Goal: Information Seeking & Learning: Learn about a topic

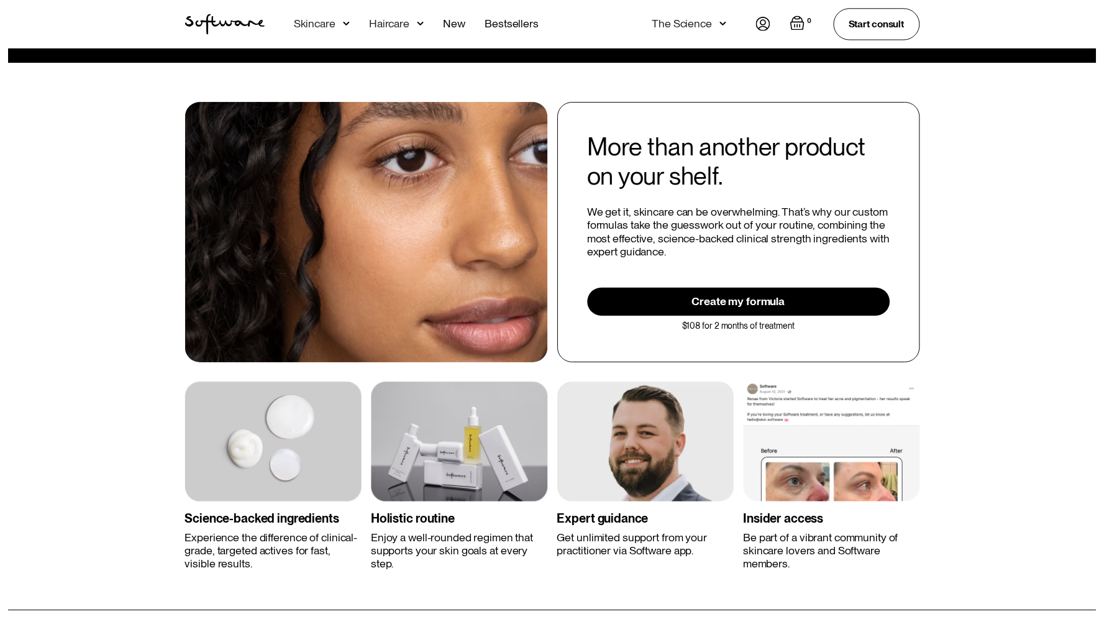
scroll to position [1756, 0]
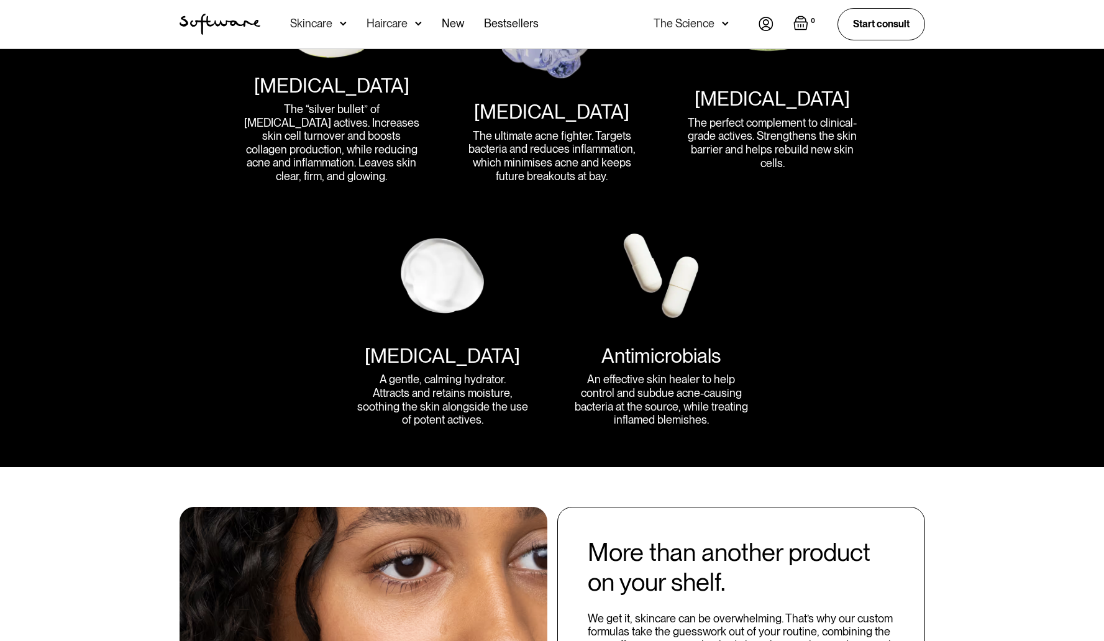
click at [319, 26] on div "Skincare" at bounding box center [311, 23] width 42 height 12
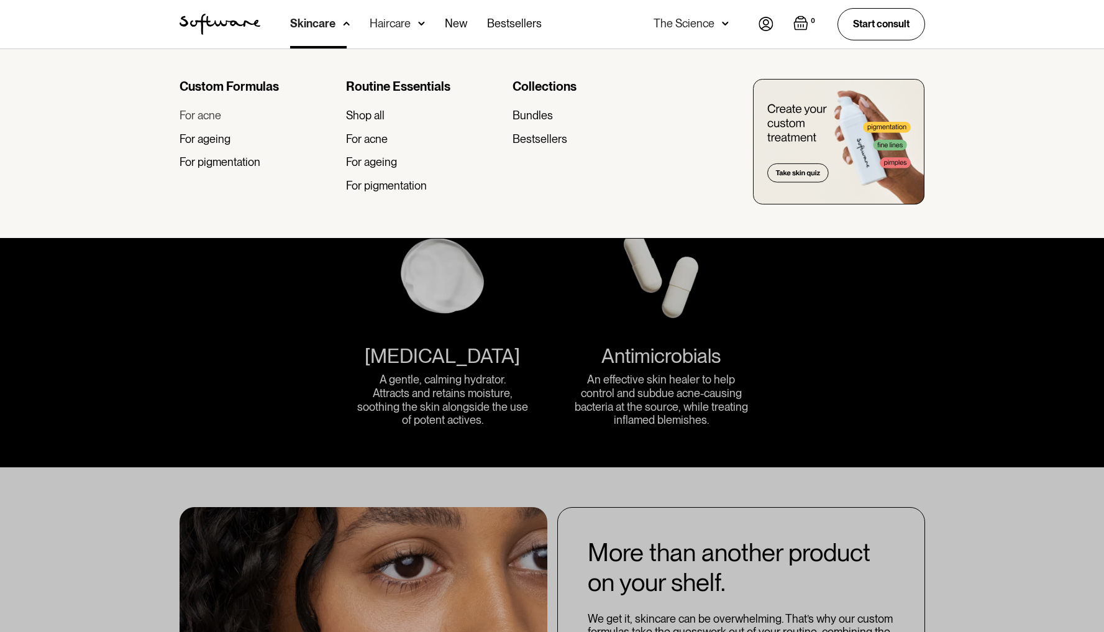
click at [211, 121] on div "For acne" at bounding box center [201, 116] width 42 height 14
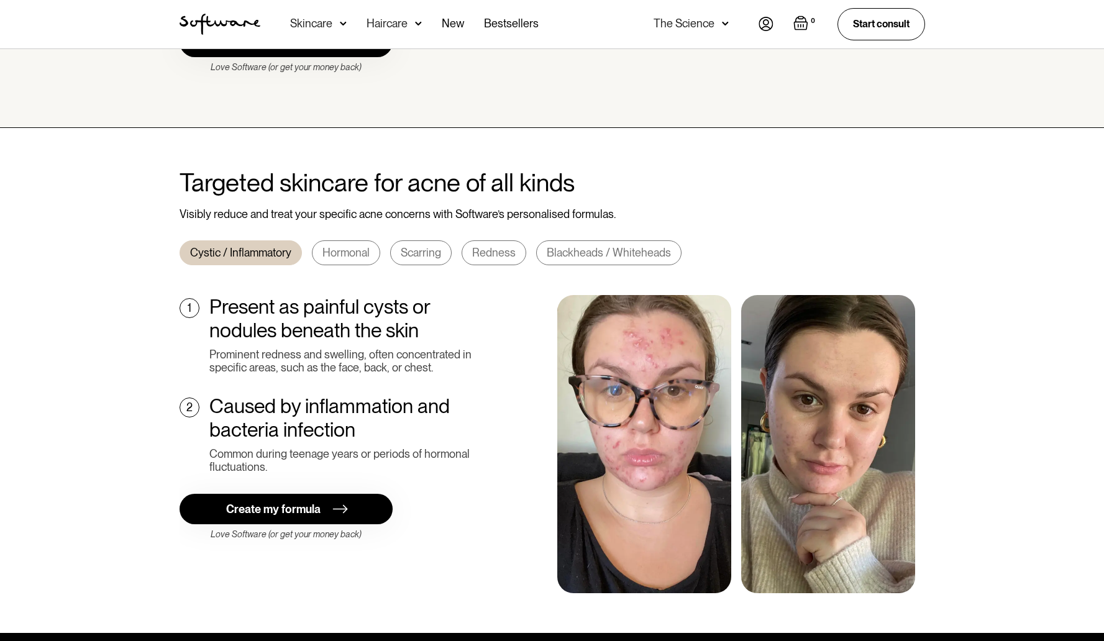
scroll to position [331, 0]
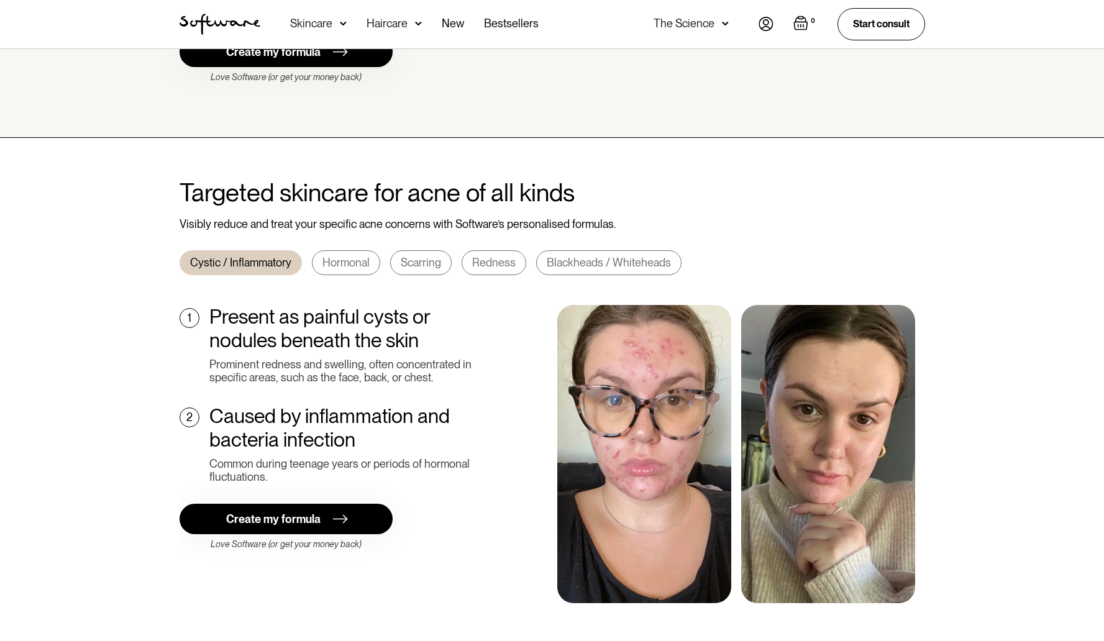
click at [350, 256] on div "Hormonal" at bounding box center [346, 263] width 47 height 14
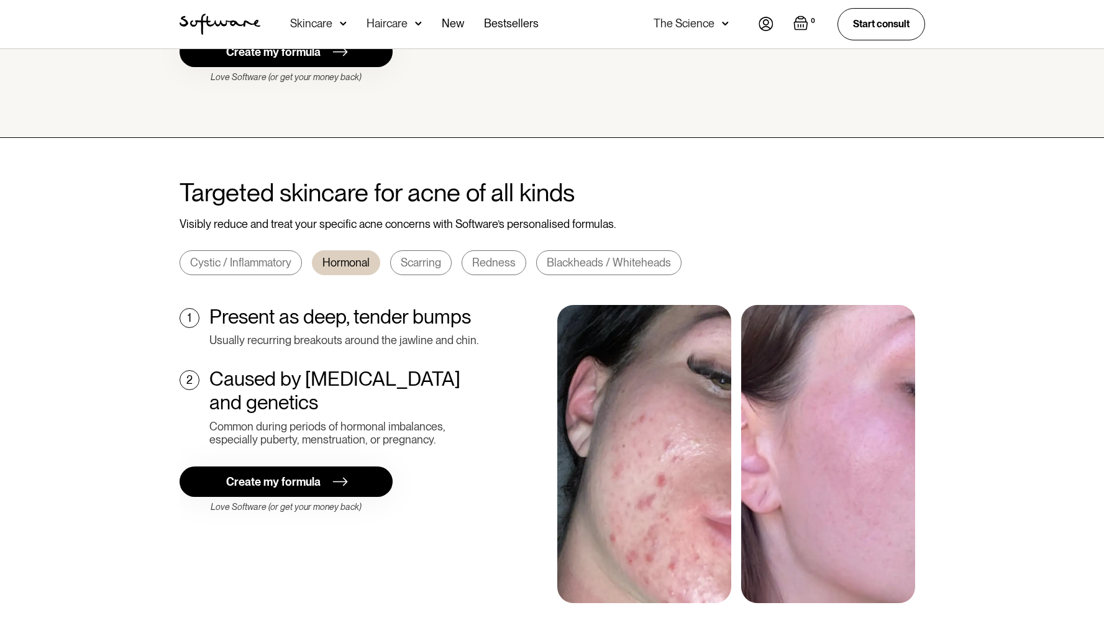
click at [423, 256] on div "Scarring" at bounding box center [421, 263] width 40 height 14
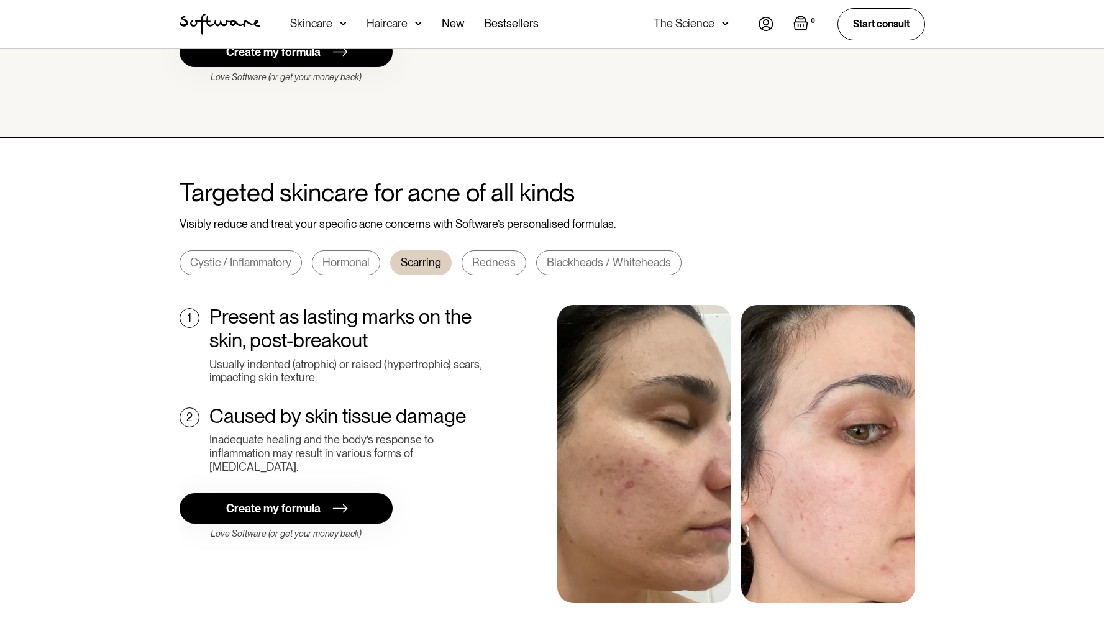
click at [485, 256] on div "Redness" at bounding box center [493, 263] width 43 height 14
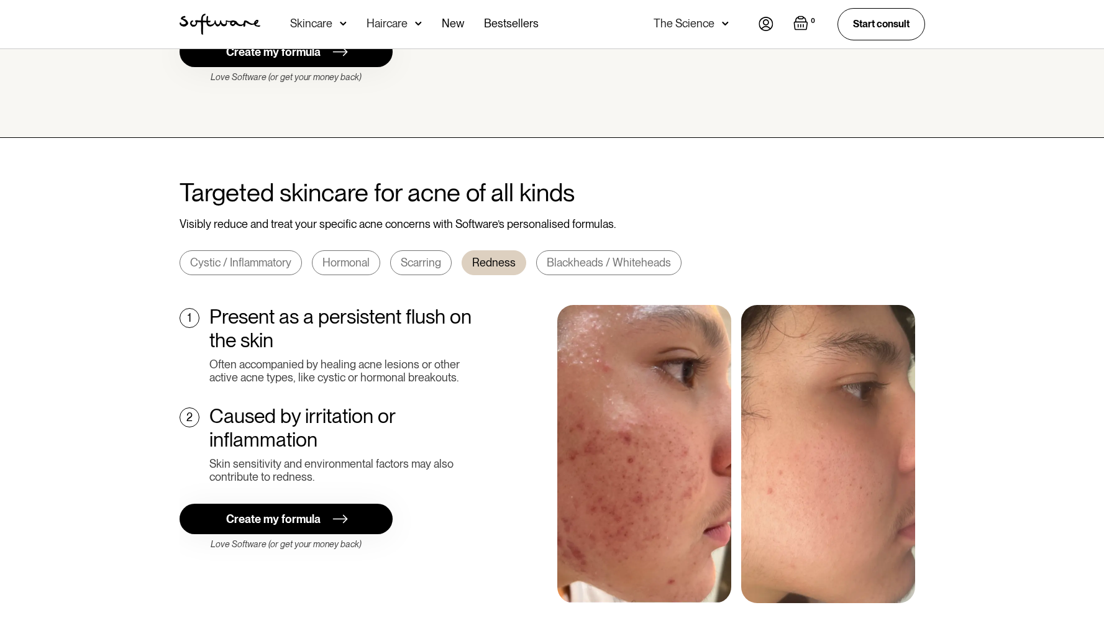
drag, startPoint x: 249, startPoint y: 252, endPoint x: 250, endPoint y: 244, distance: 7.6
click at [249, 256] on div "Cystic / Inflammatory" at bounding box center [240, 263] width 101 height 14
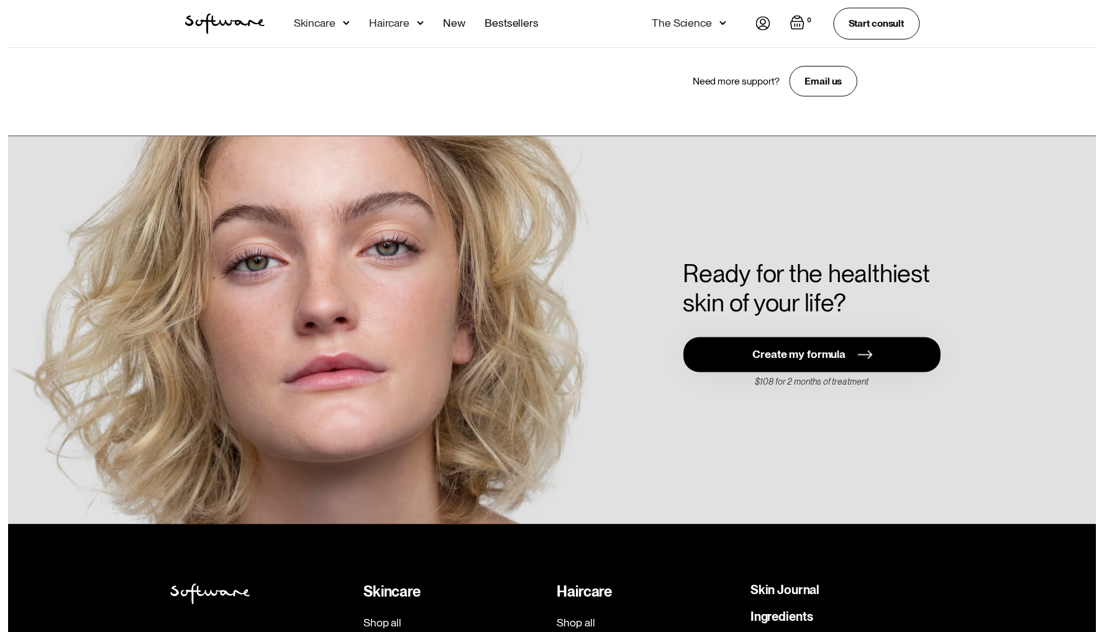
scroll to position [2440, 0]
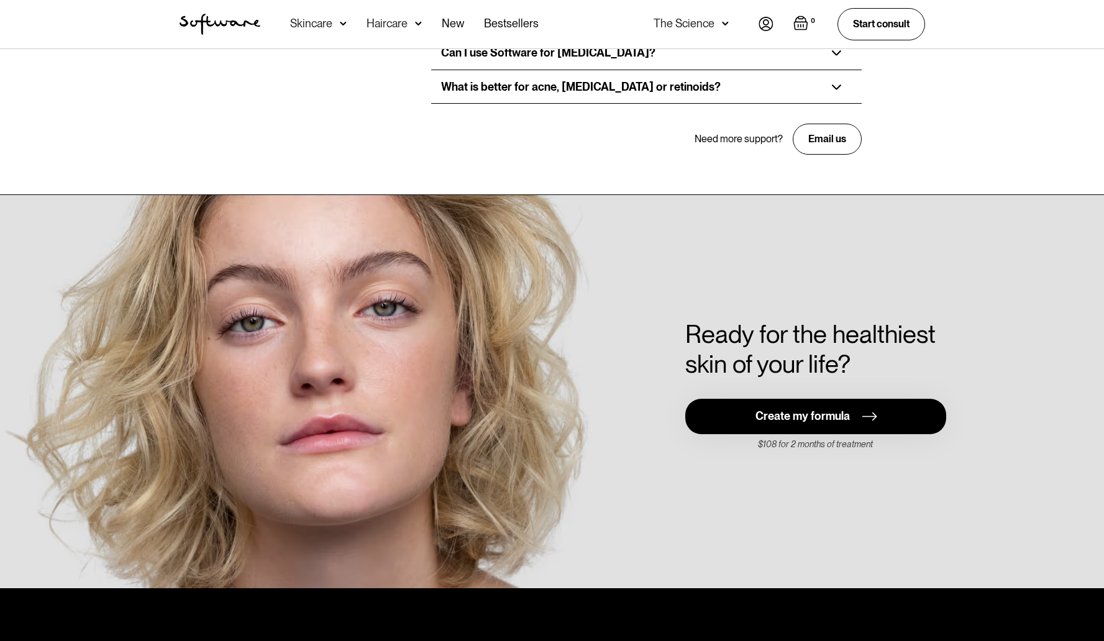
click at [321, 21] on div "Skincare" at bounding box center [311, 23] width 42 height 12
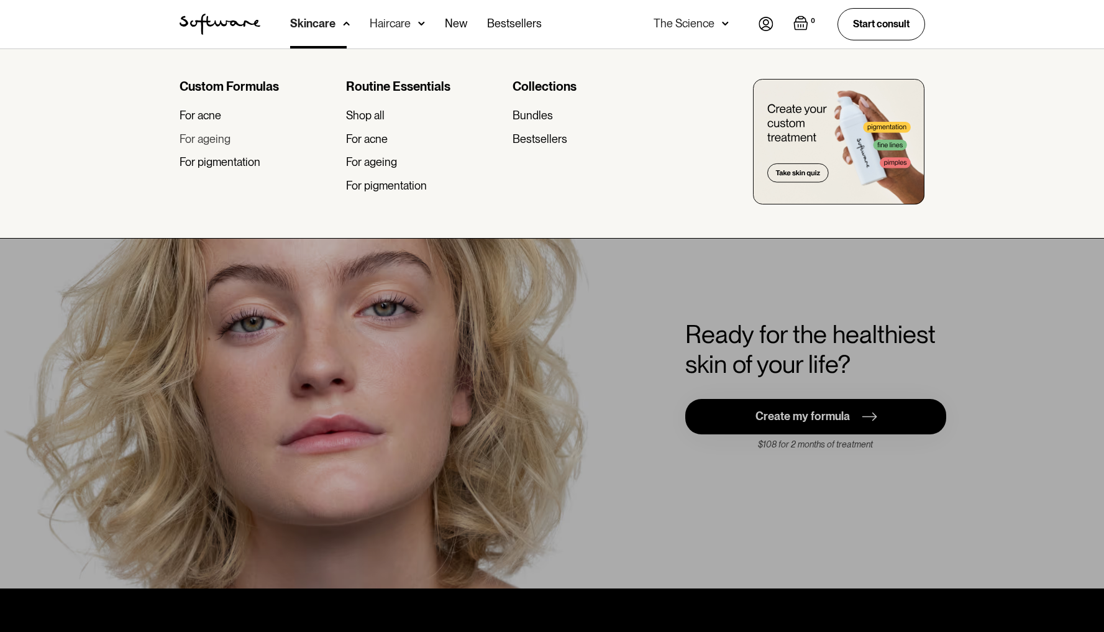
click at [203, 137] on div "For ageing" at bounding box center [205, 139] width 51 height 14
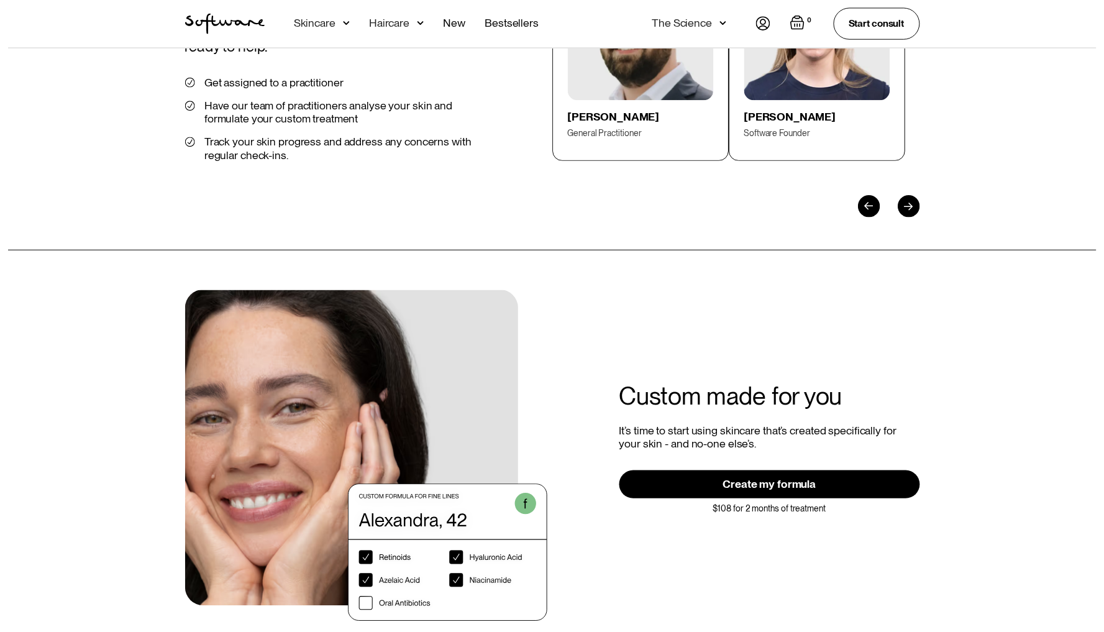
scroll to position [1914, 0]
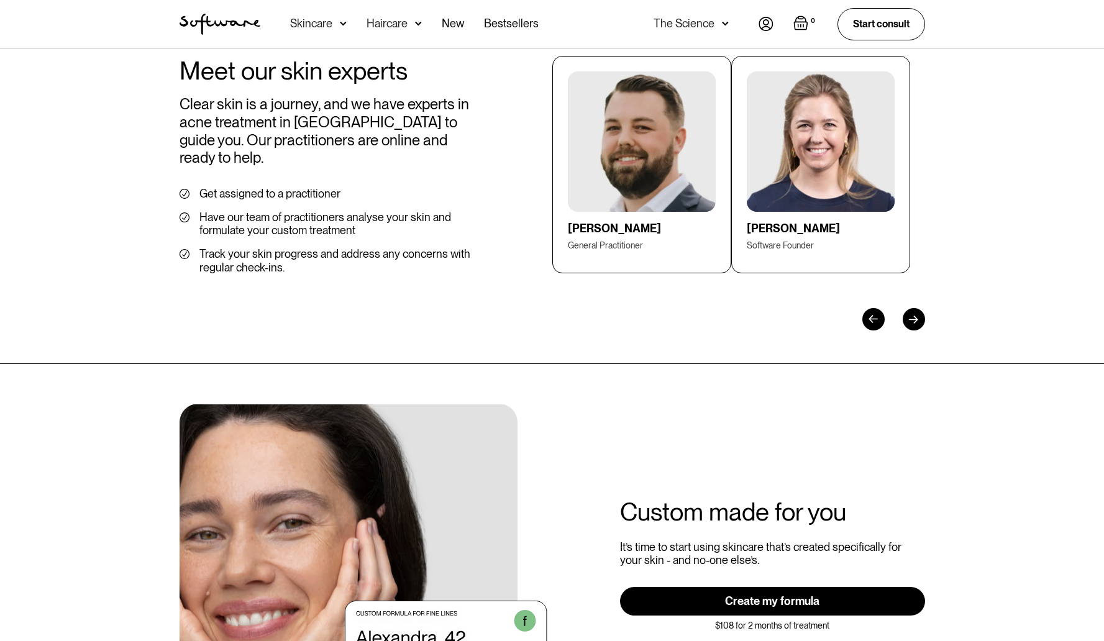
click at [332, 29] on div "Haircare" at bounding box center [311, 23] width 42 height 12
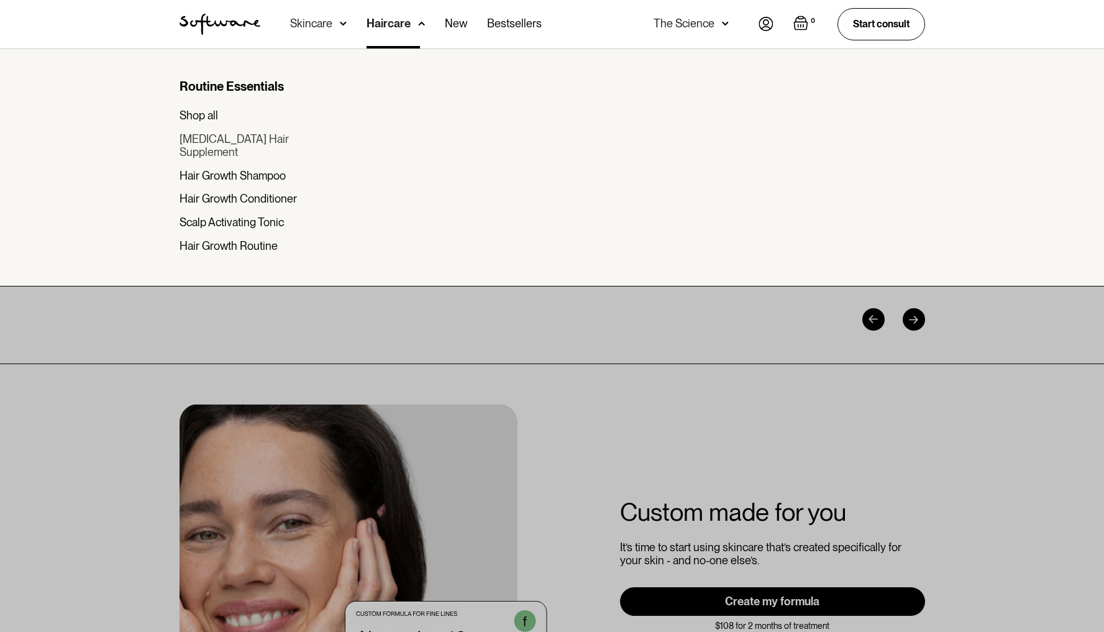
click at [206, 137] on div "[MEDICAL_DATA] Hair Supplement" at bounding box center [258, 145] width 157 height 27
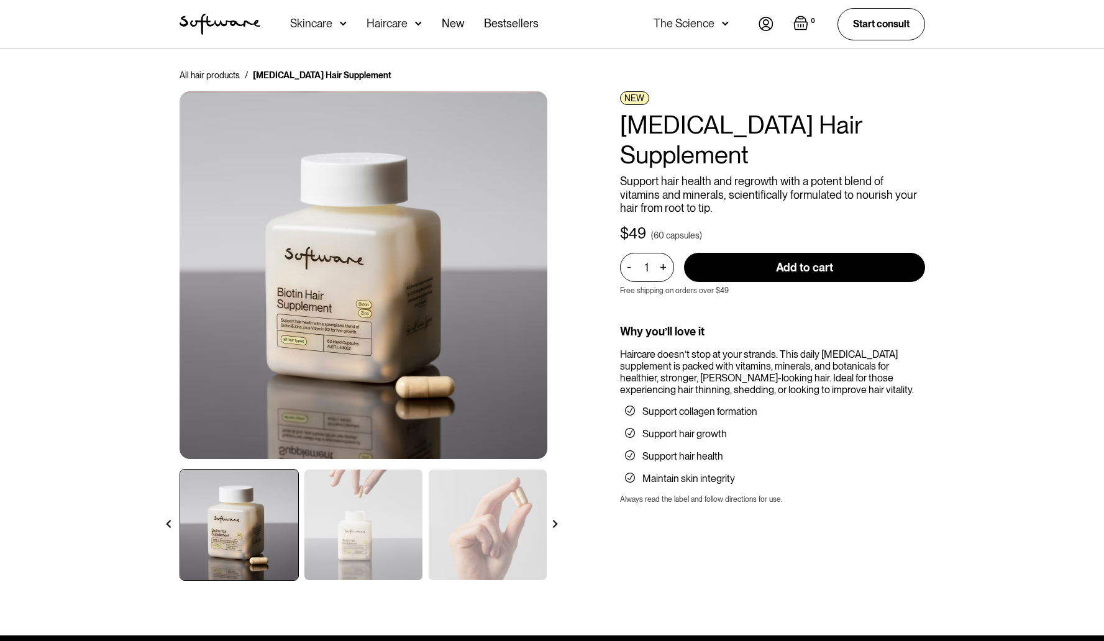
click at [332, 21] on div "Haircare" at bounding box center [311, 23] width 42 height 12
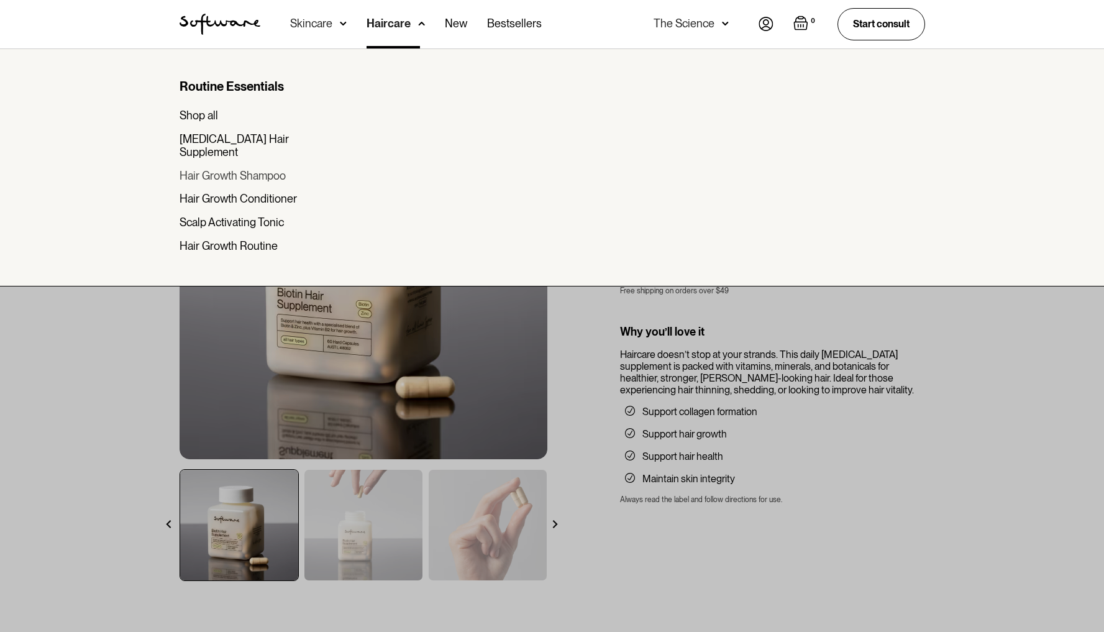
click at [242, 169] on div "Hair Growth Shampoo" at bounding box center [233, 176] width 106 height 14
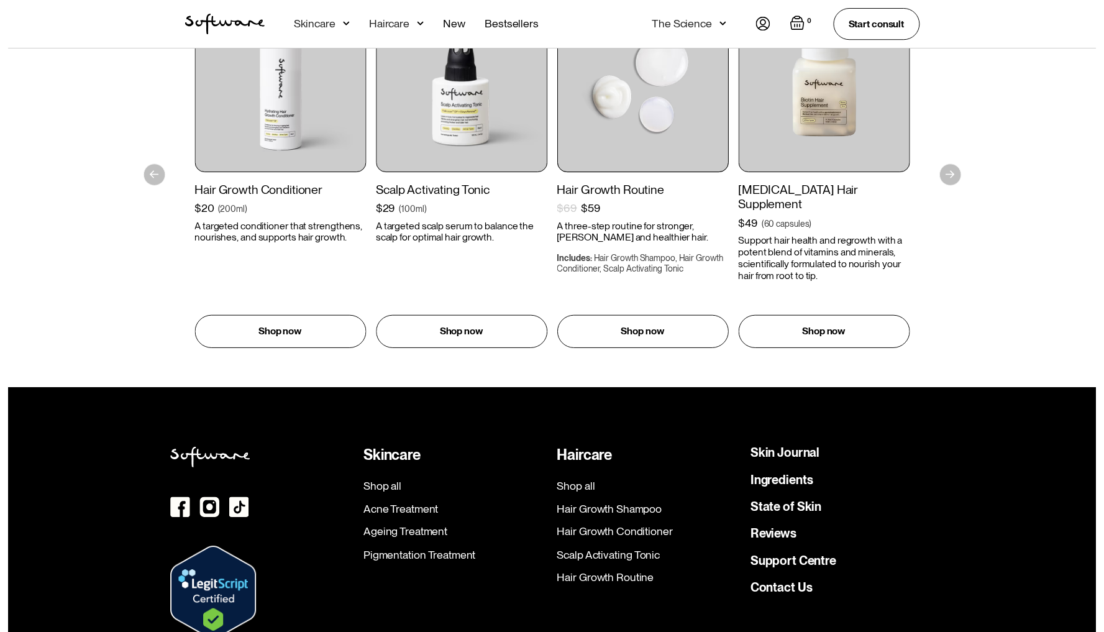
scroll to position [2274, 0]
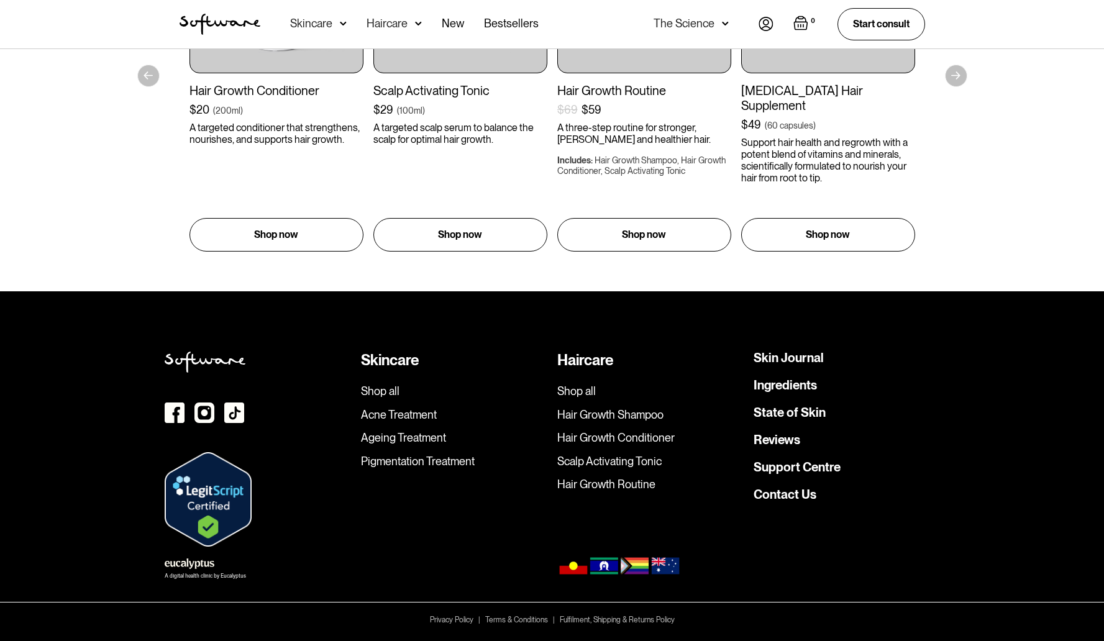
click at [347, 30] on div "Haircare" at bounding box center [318, 24] width 57 height 48
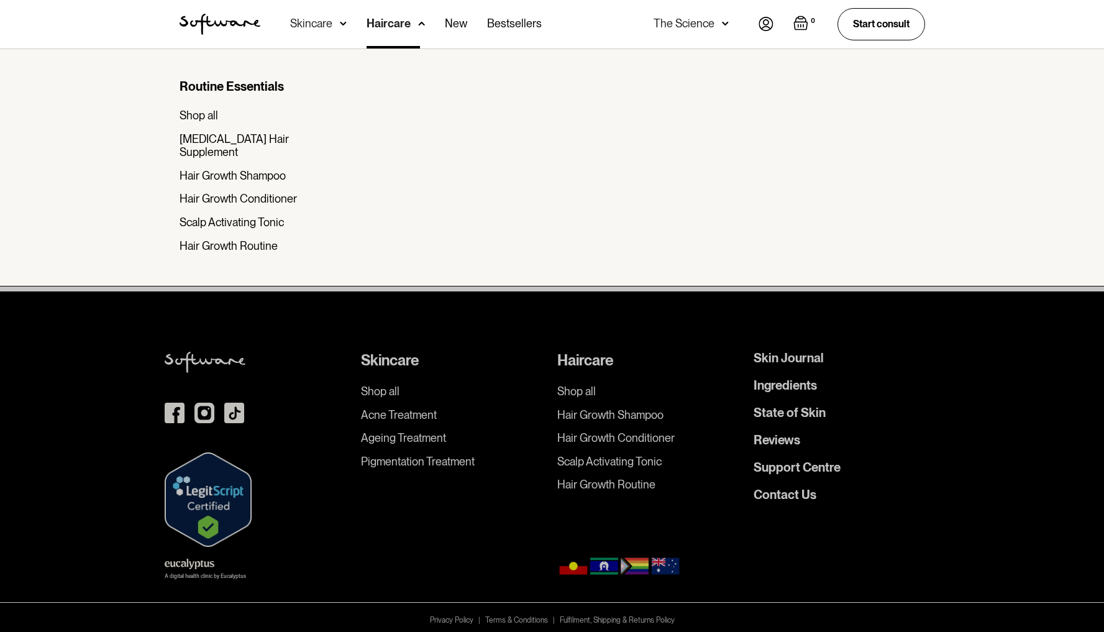
click at [252, 201] on div "Routine Essentials Shop all Biotin Hair Supplement Hair Growth Shampoo Hair Gro…" at bounding box center [258, 165] width 157 height 173
click at [250, 216] on div "Scalp Activating Tonic" at bounding box center [232, 223] width 104 height 14
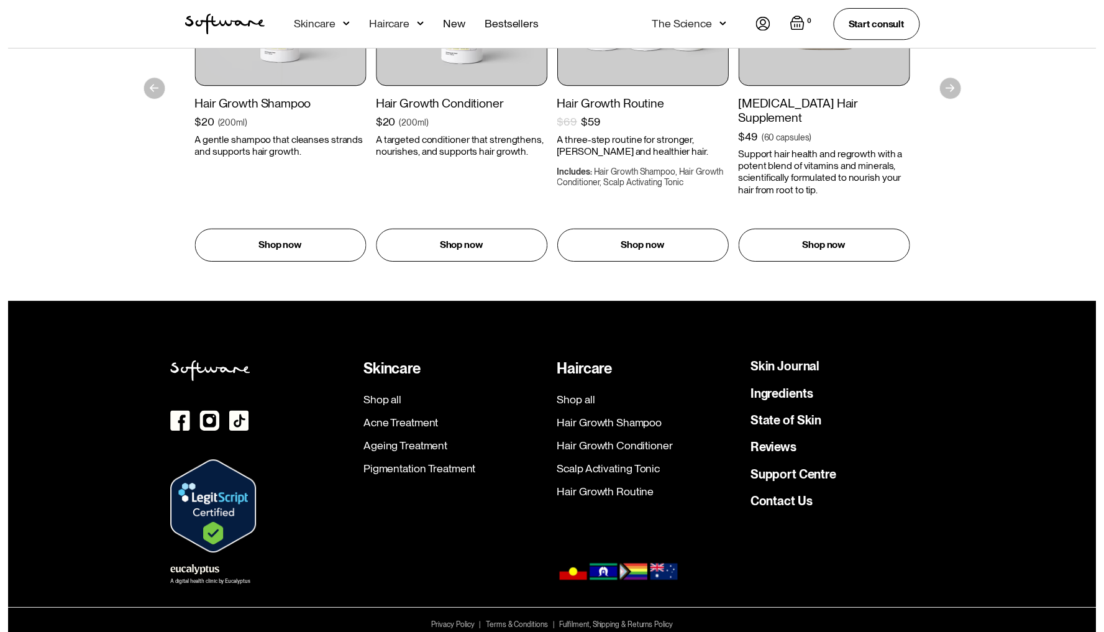
scroll to position [1862, 0]
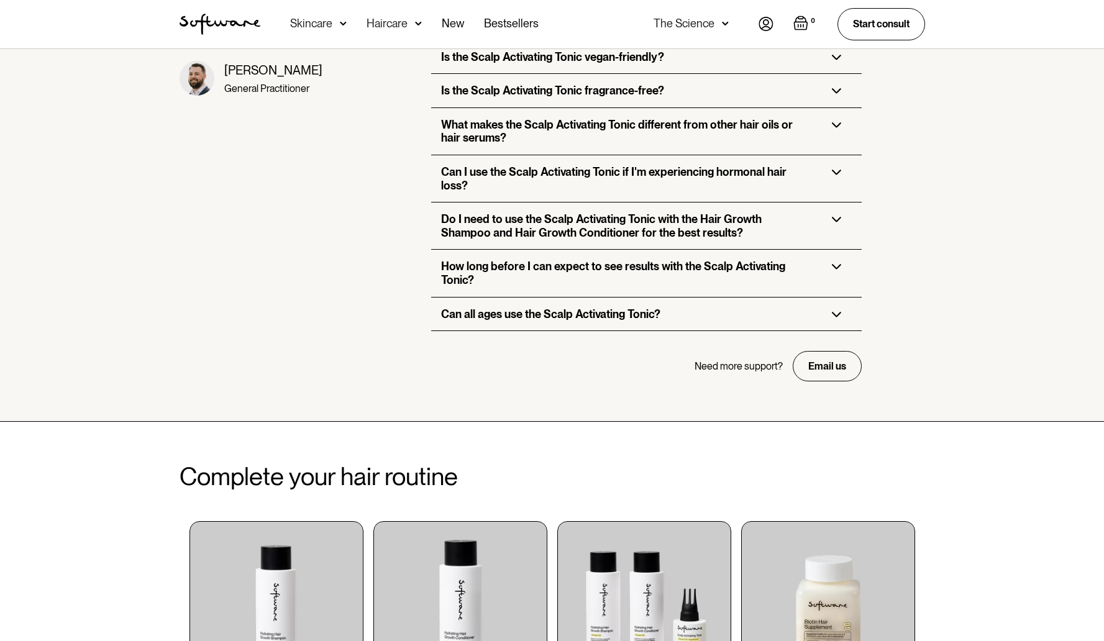
click at [319, 27] on div "Skincare" at bounding box center [311, 23] width 42 height 12
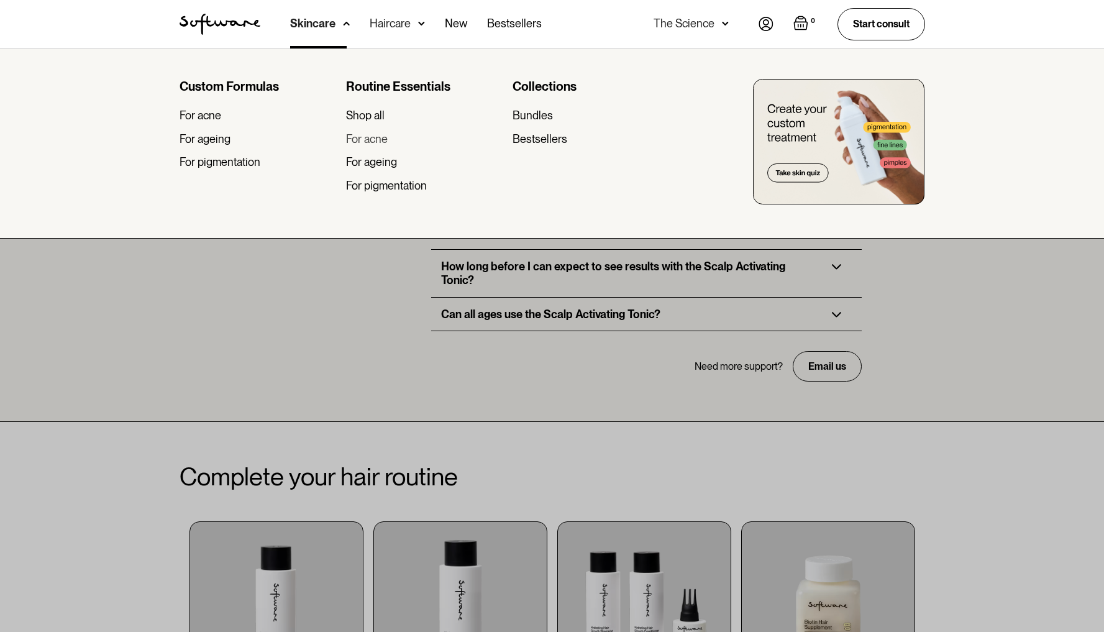
click at [377, 138] on div "For acne" at bounding box center [367, 139] width 42 height 14
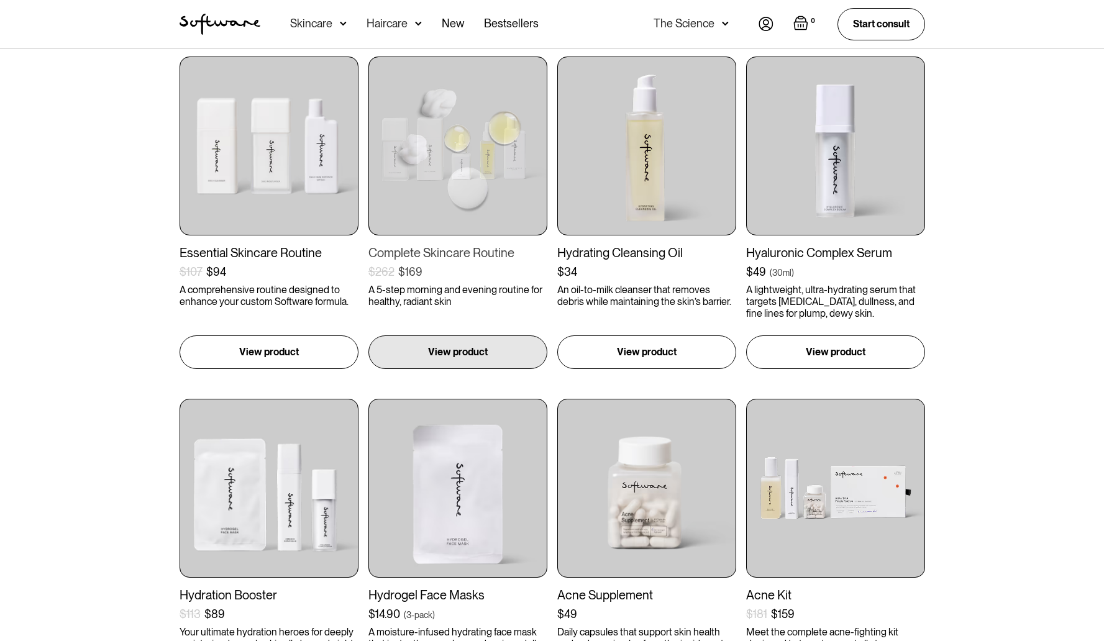
scroll to position [404, 0]
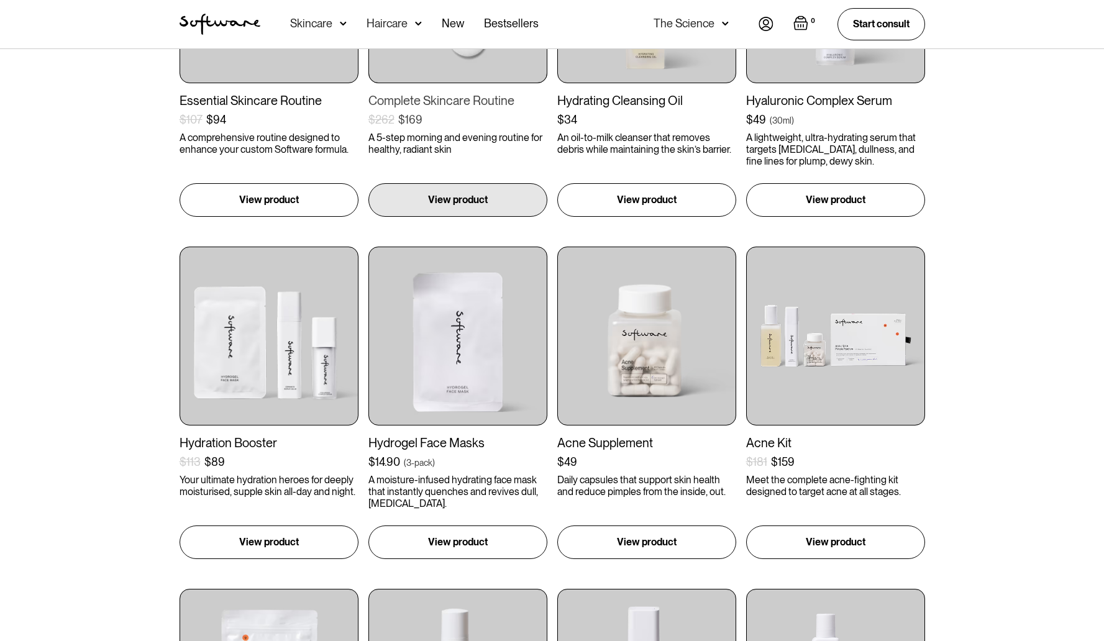
click at [479, 89] on div "Complete Skincare Routine $262 $169 ( ) A 5-step morning and evening routine fo…" at bounding box center [458, 37] width 179 height 266
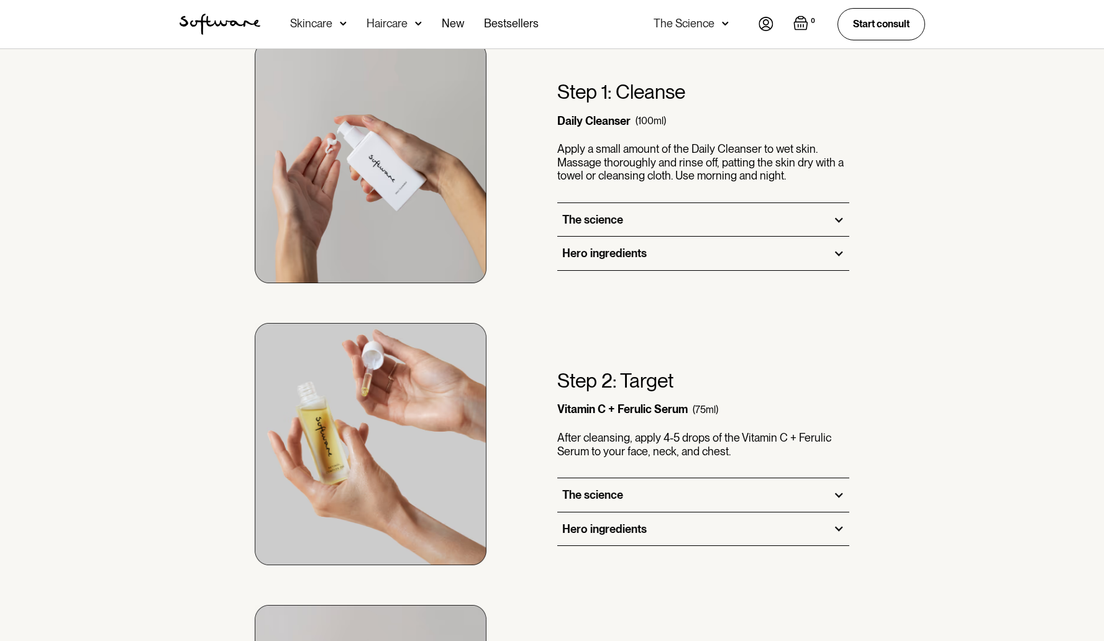
scroll to position [539, 0]
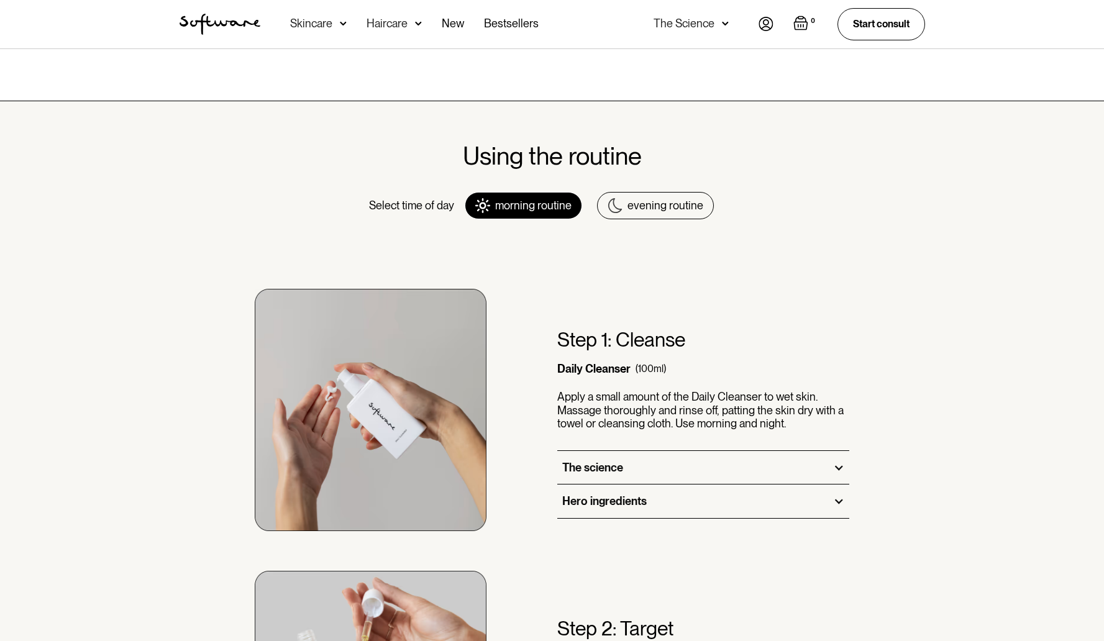
click at [654, 213] on link "evening routine" at bounding box center [655, 205] width 117 height 27
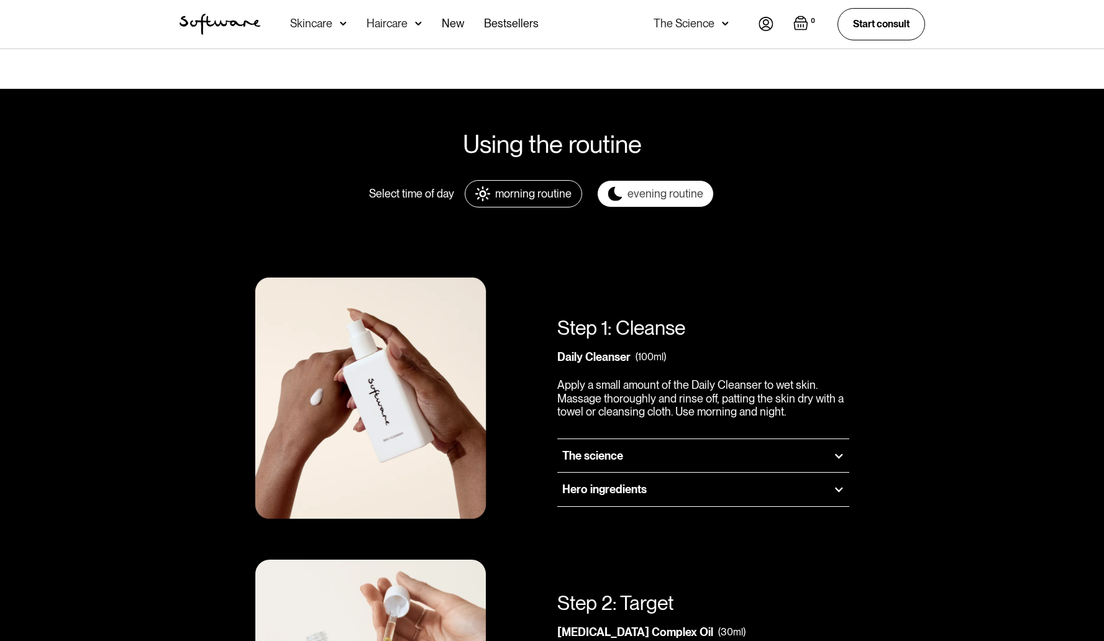
scroll to position [493, 0]
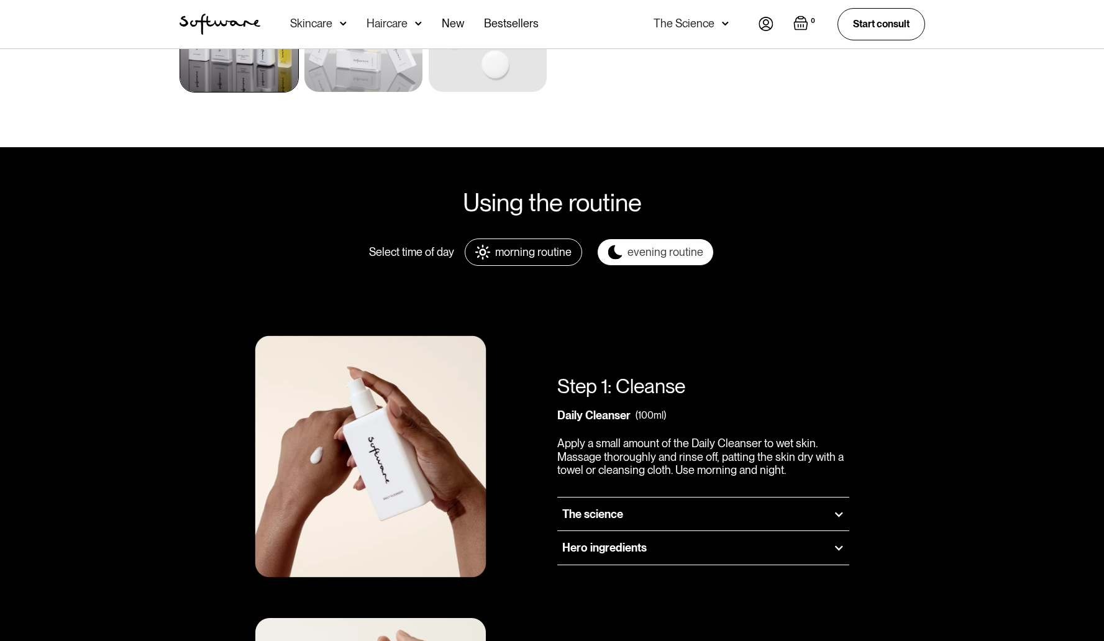
click at [523, 250] on div "morning routine" at bounding box center [533, 252] width 76 height 14
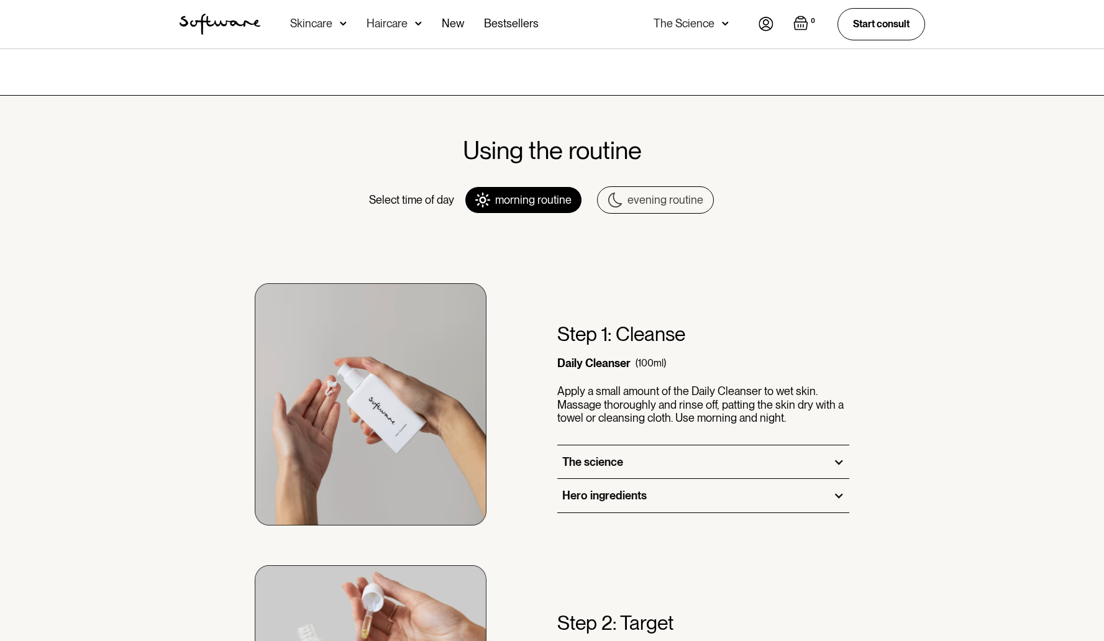
scroll to position [545, 0]
click at [654, 454] on div "The science" at bounding box center [703, 463] width 293 height 34
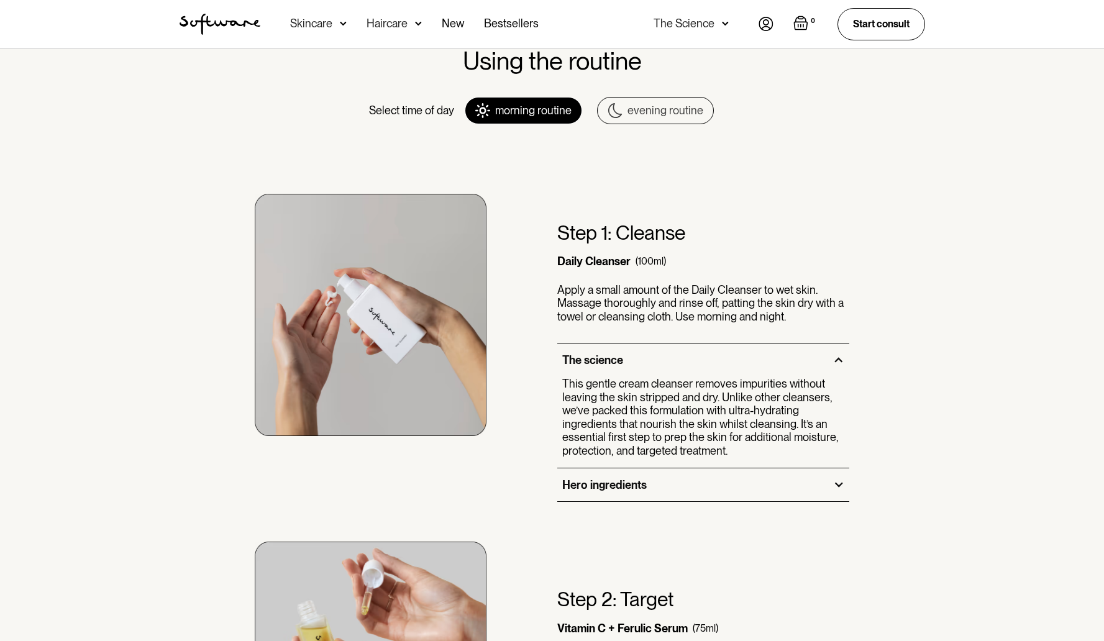
scroll to position [793, 0]
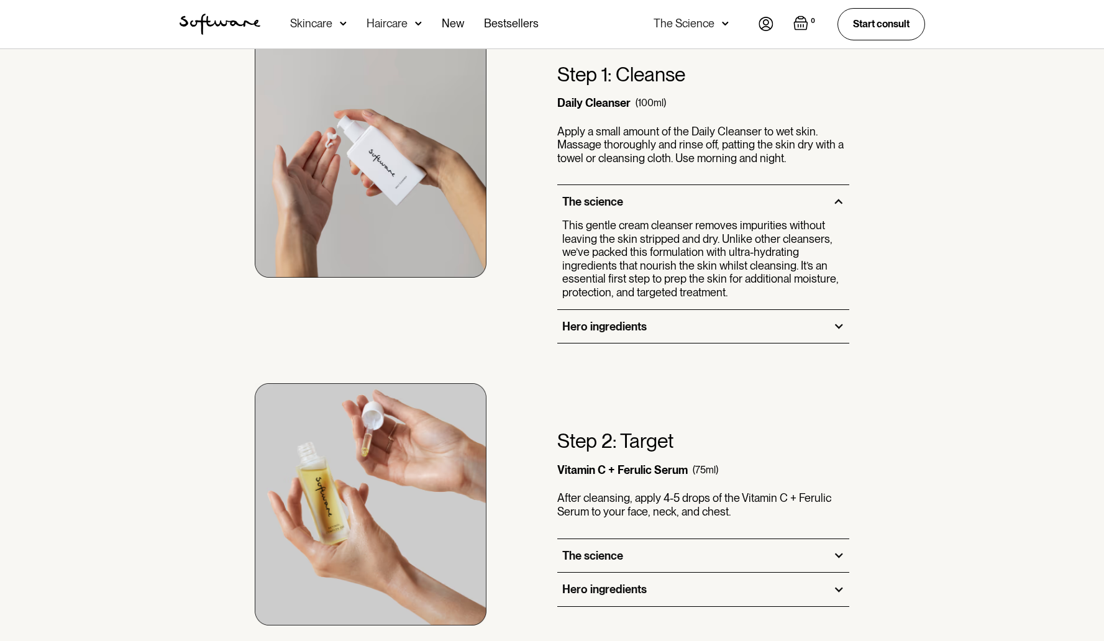
click at [620, 332] on div "Hero ingredients" at bounding box center [604, 327] width 85 height 14
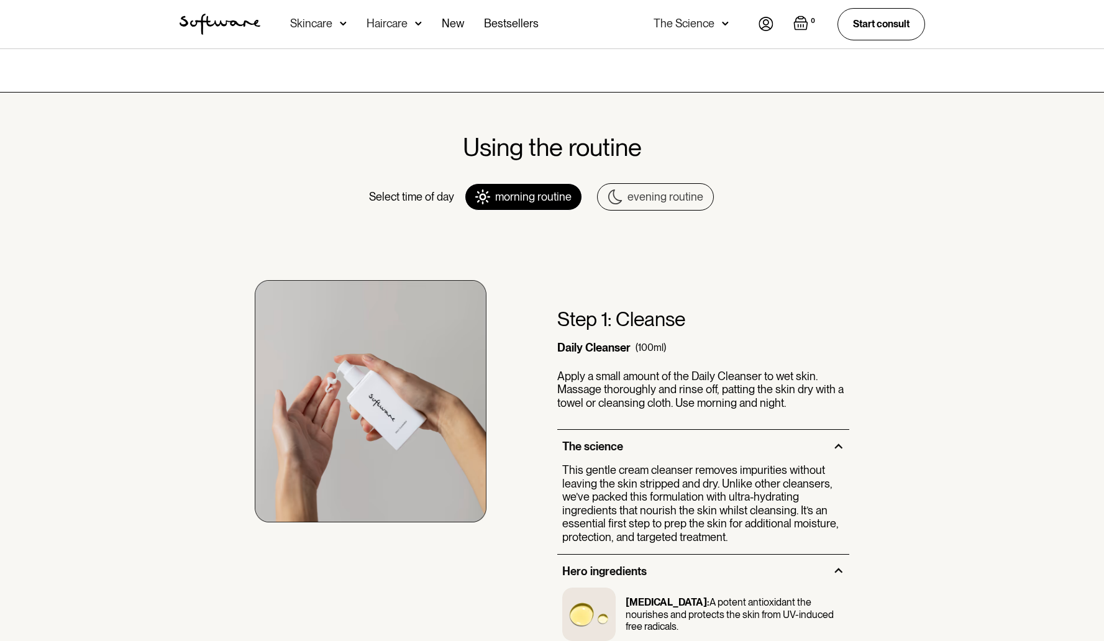
scroll to position [565, 0]
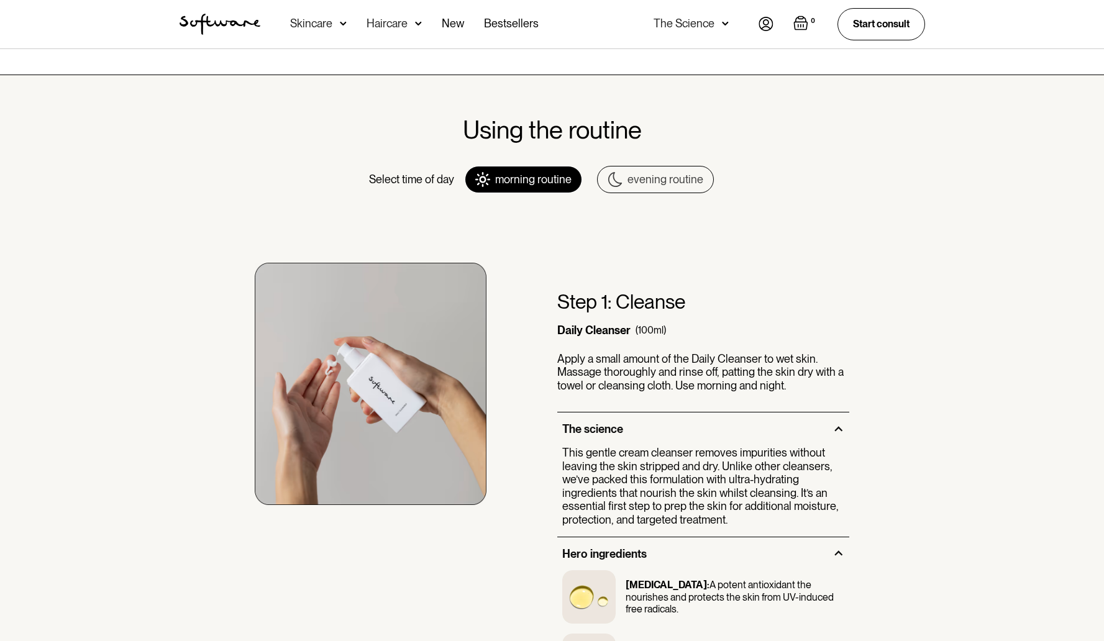
click at [662, 431] on div "The science" at bounding box center [703, 430] width 293 height 34
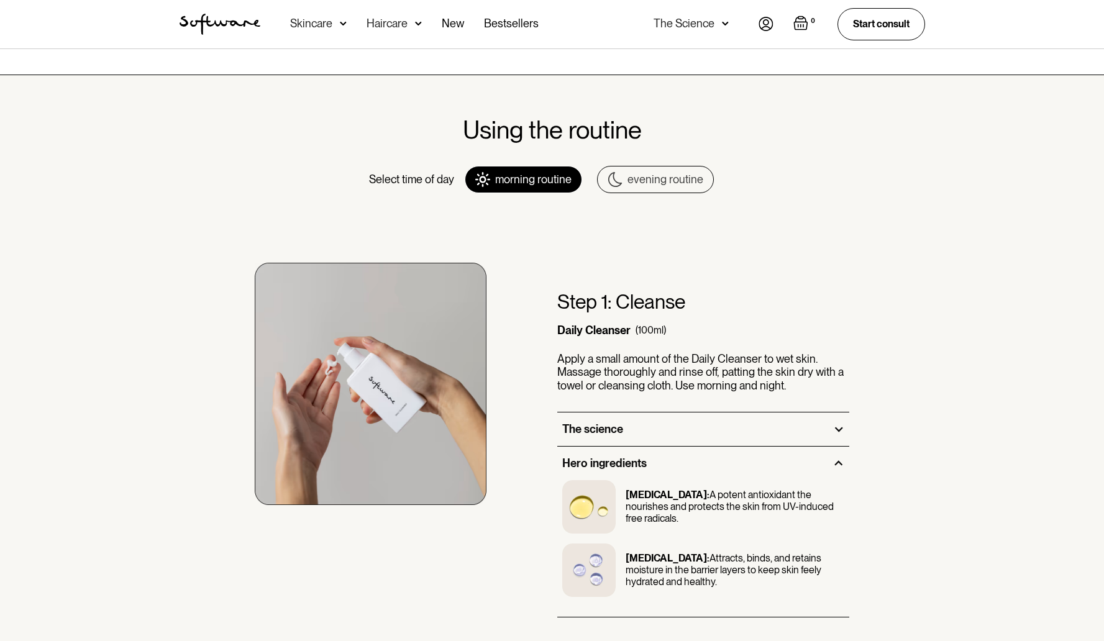
click at [656, 478] on div "Hero ingredients" at bounding box center [703, 464] width 293 height 34
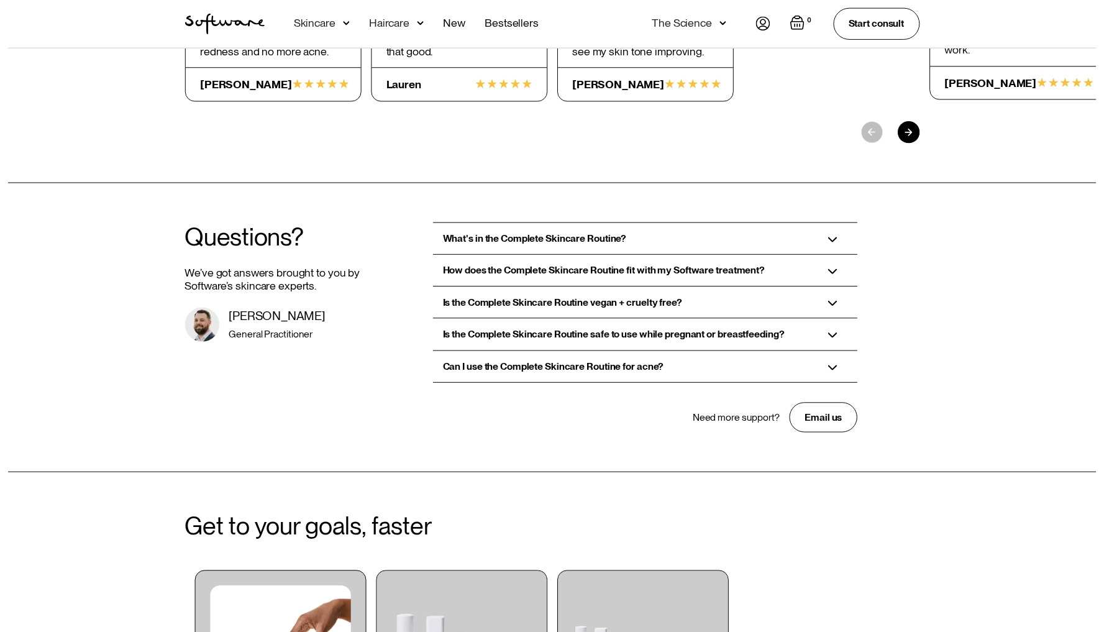
scroll to position [2145, 0]
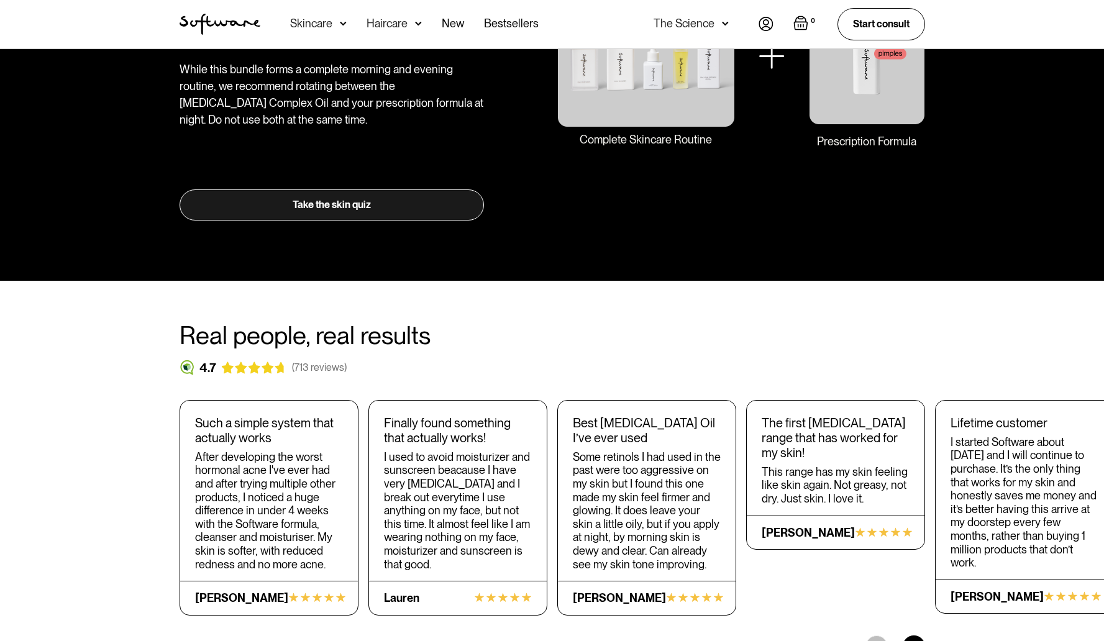
click at [316, 22] on div "Skincare" at bounding box center [311, 23] width 42 height 12
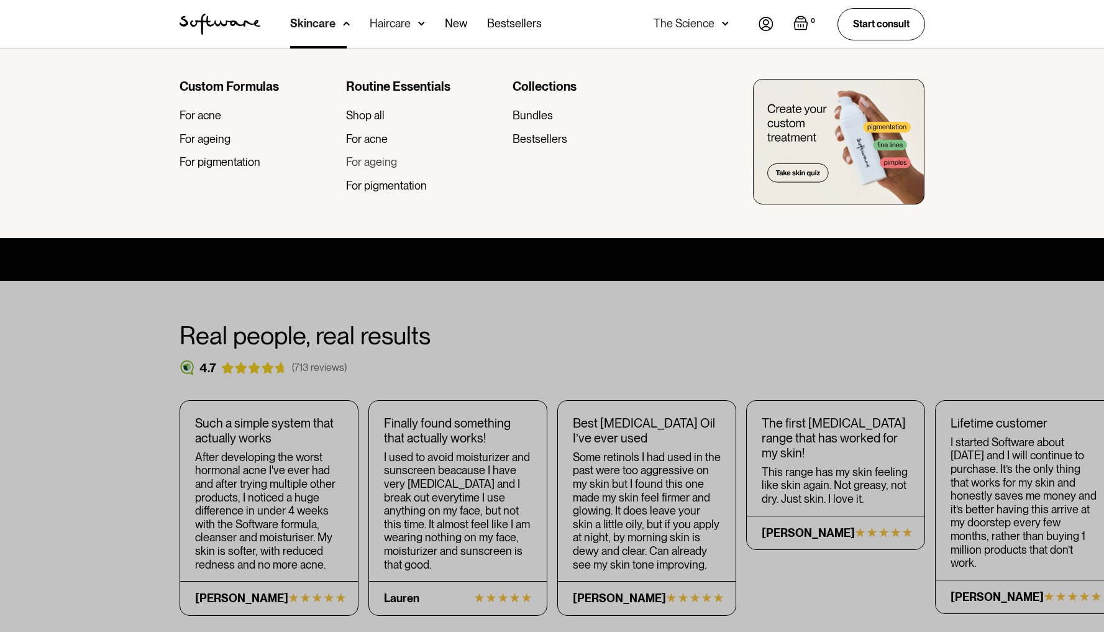
click at [387, 162] on div "For ageing" at bounding box center [371, 162] width 51 height 14
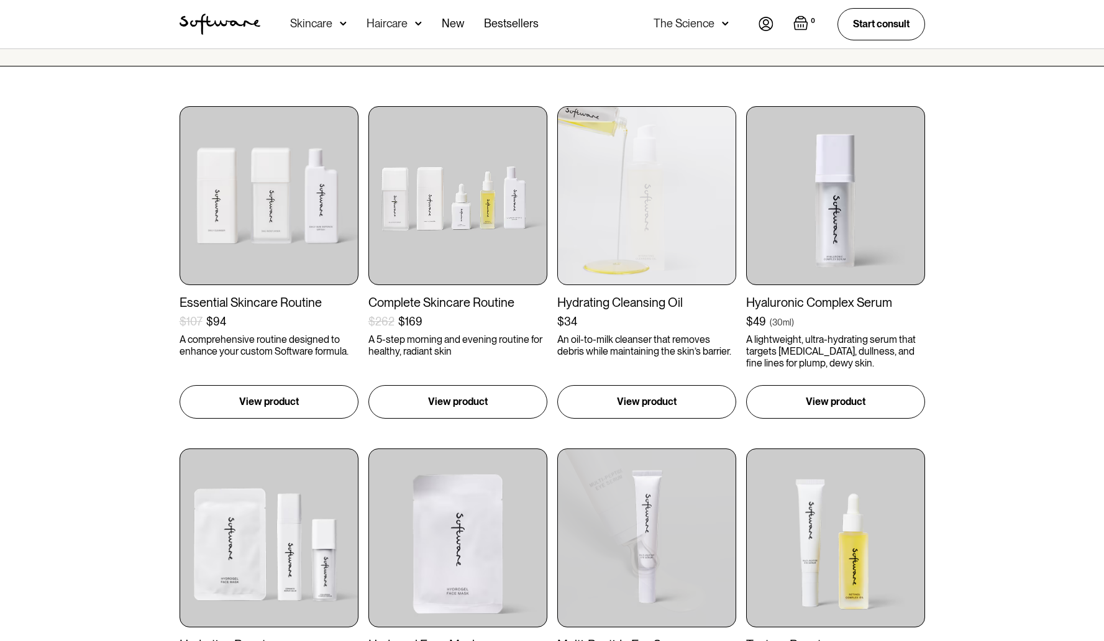
scroll to position [249, 0]
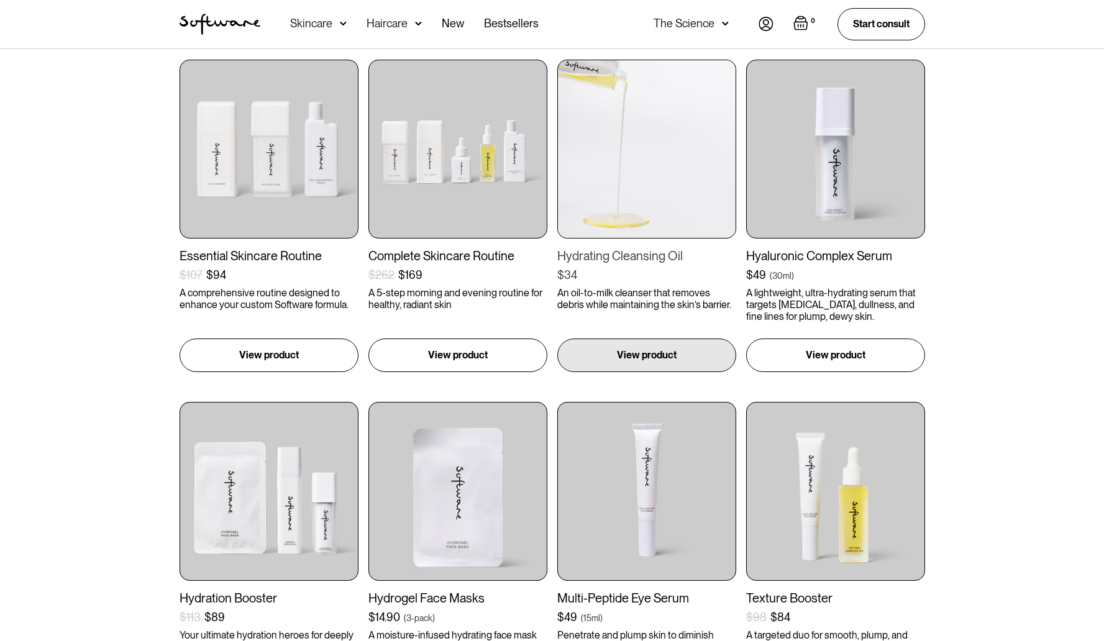
click at [669, 226] on img at bounding box center [646, 149] width 179 height 179
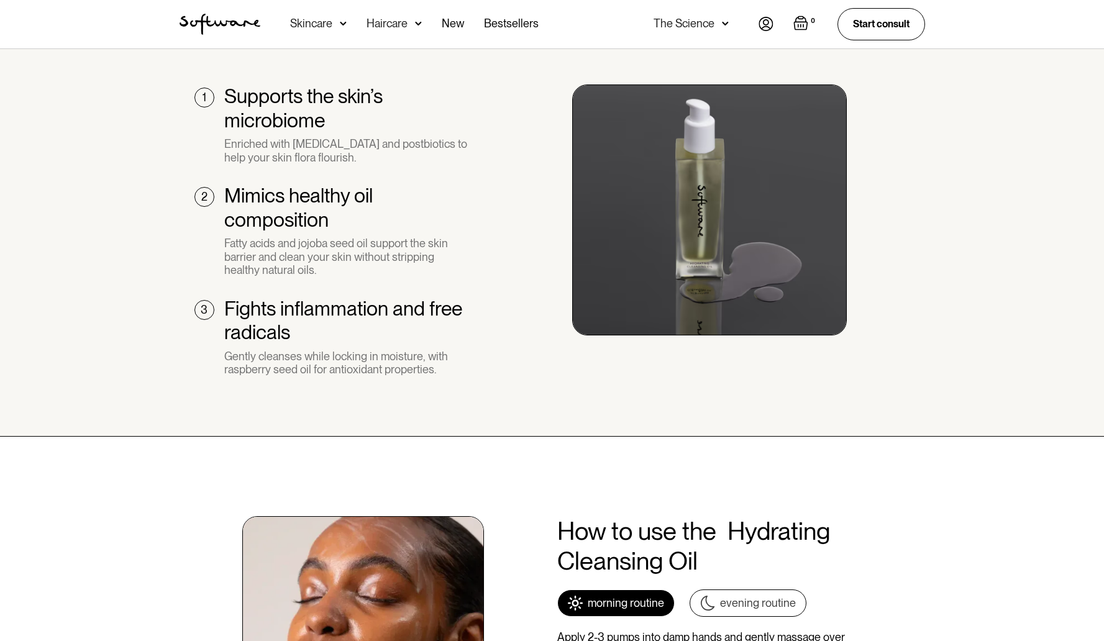
scroll to position [1252, 0]
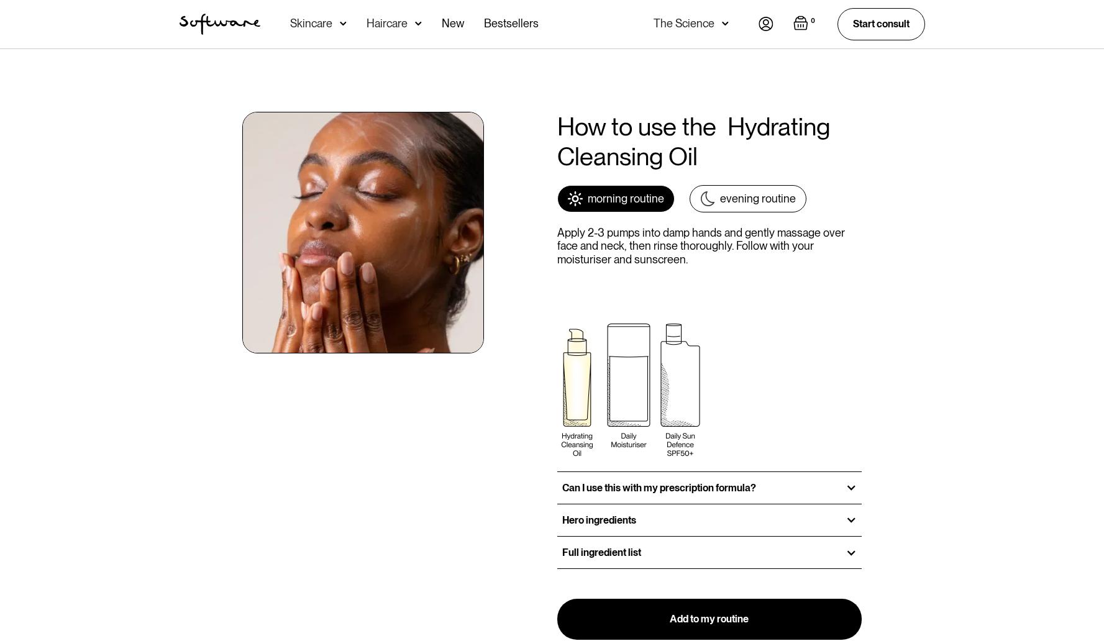
click at [761, 204] on div "evening routine" at bounding box center [758, 199] width 76 height 14
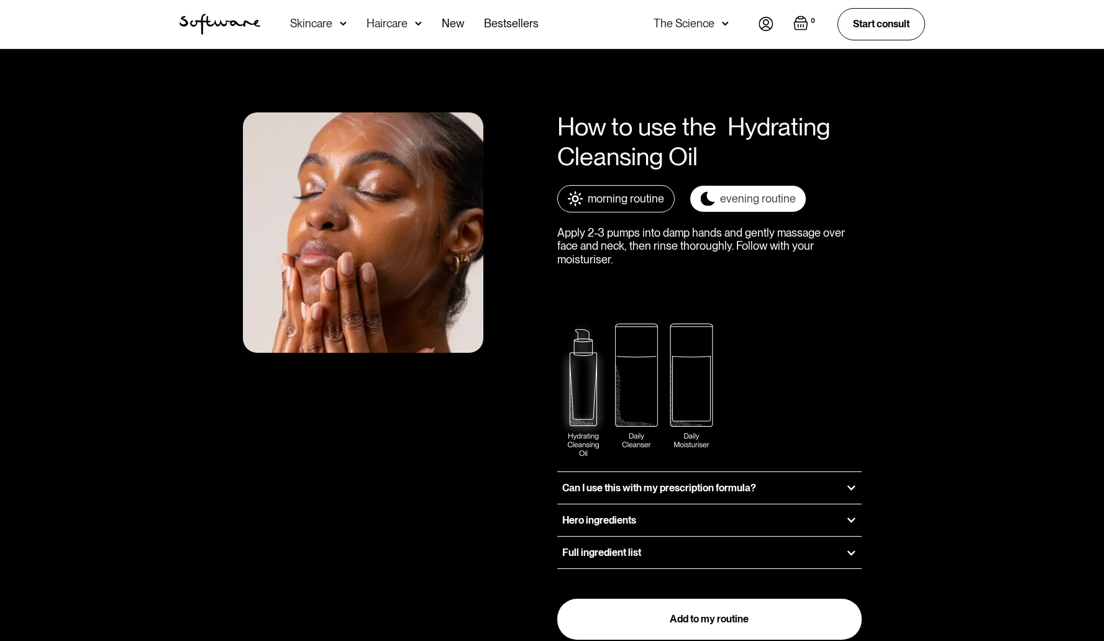
click at [601, 195] on div "morning routine" at bounding box center [626, 199] width 76 height 14
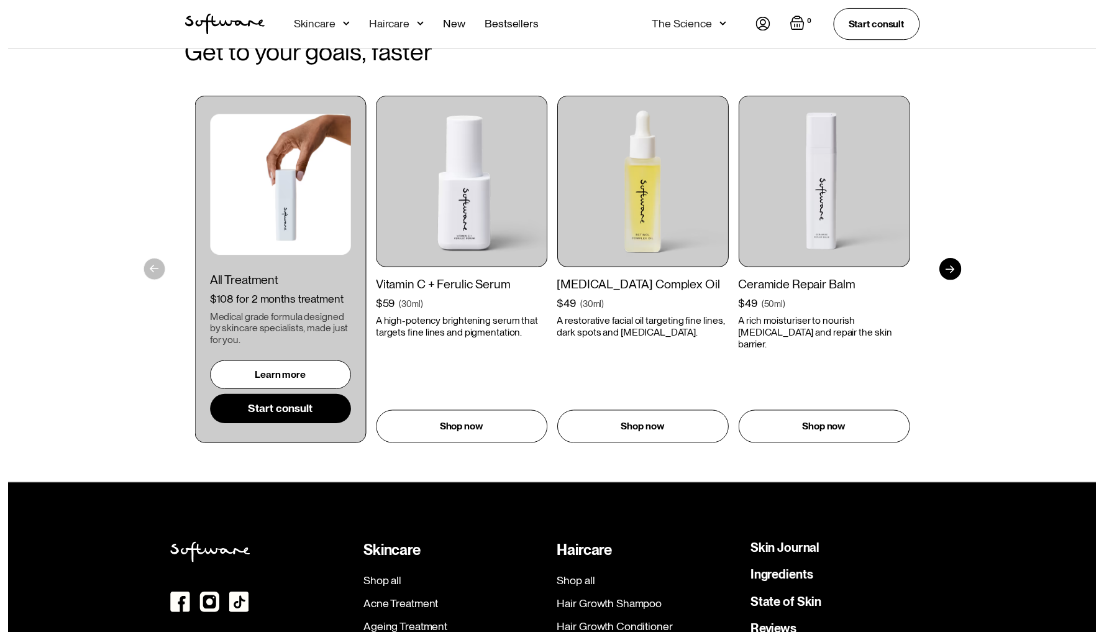
scroll to position [2863, 0]
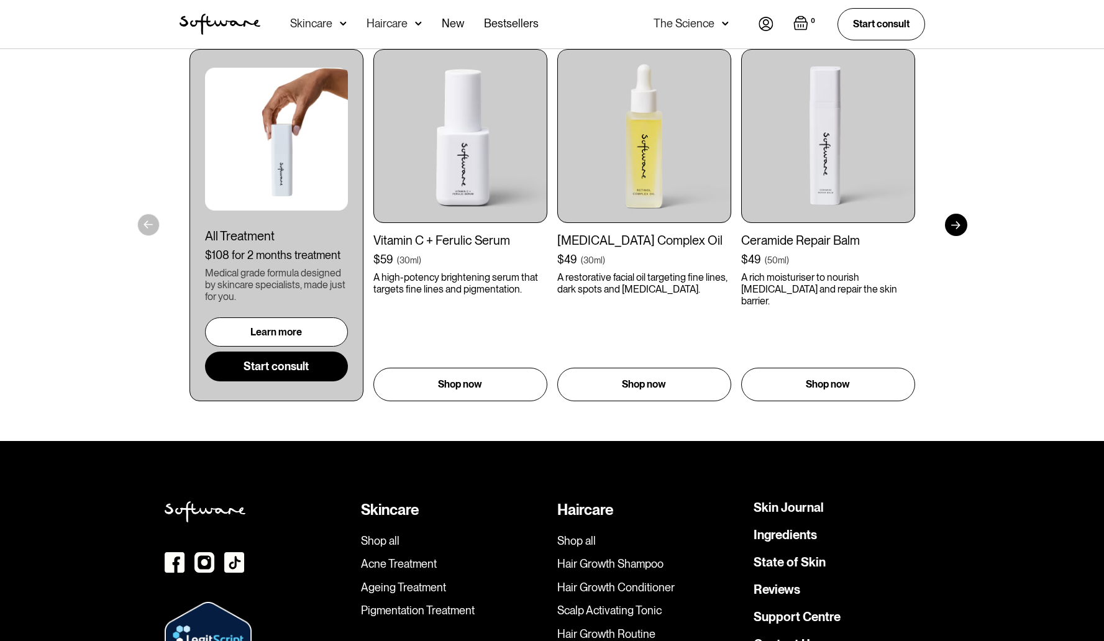
click at [335, 24] on div "Skincare" at bounding box center [318, 24] width 57 height 48
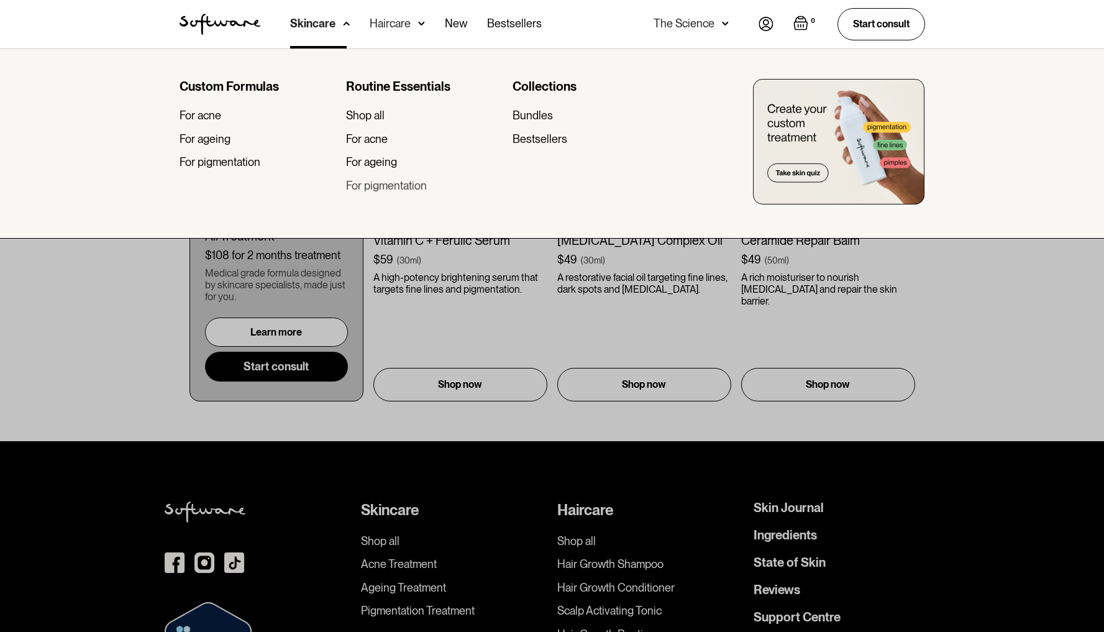
click at [377, 183] on div "For pigmentation" at bounding box center [386, 186] width 81 height 14
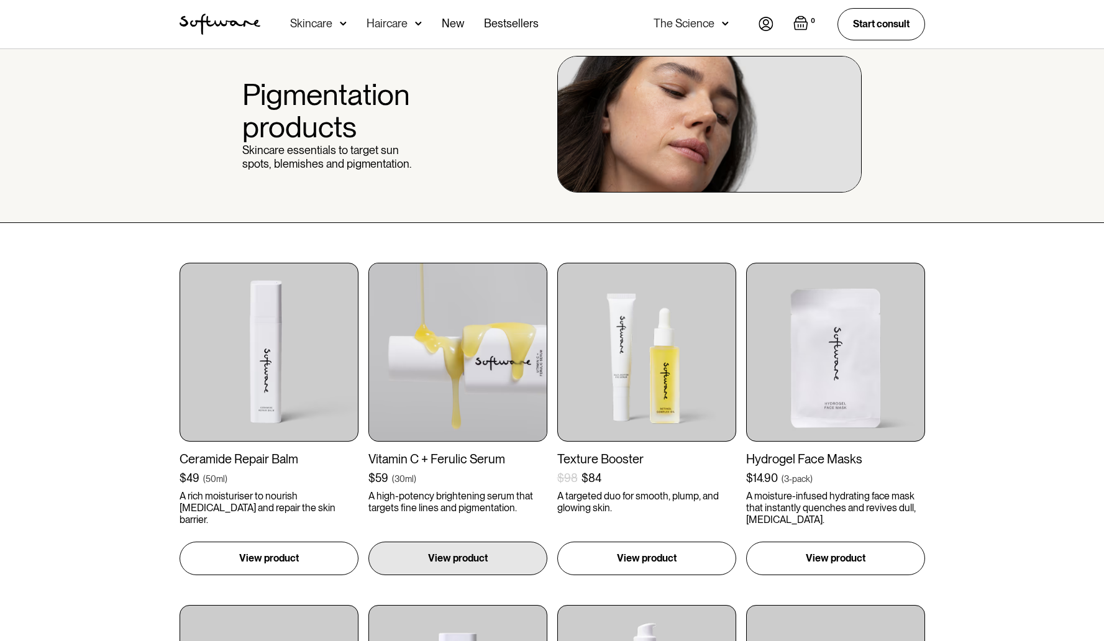
scroll to position [46, 0]
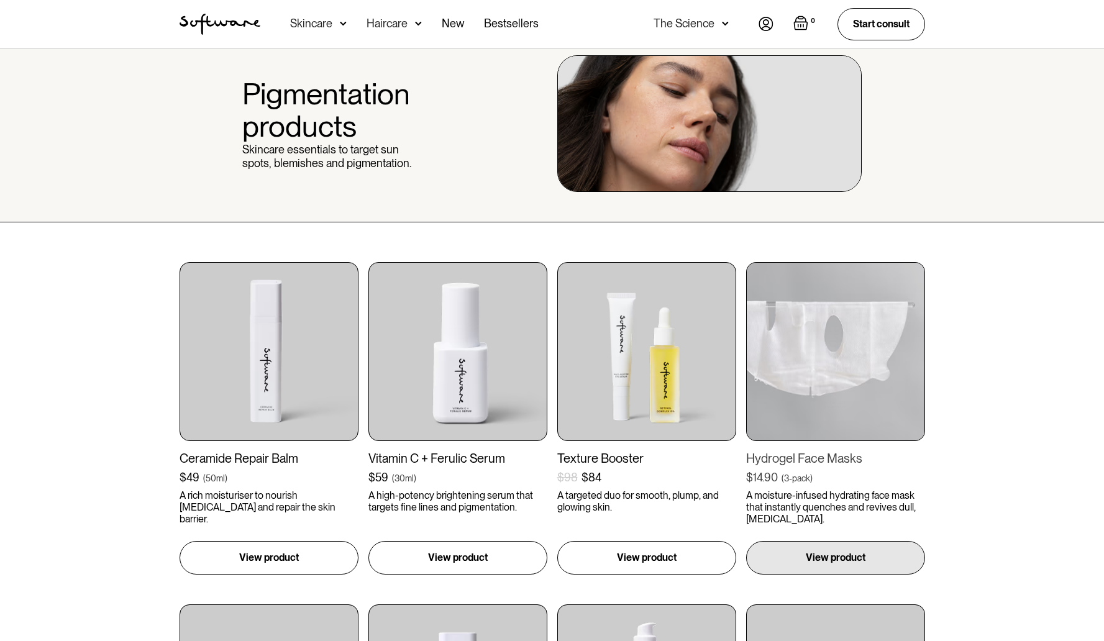
click at [871, 376] on img at bounding box center [835, 351] width 179 height 179
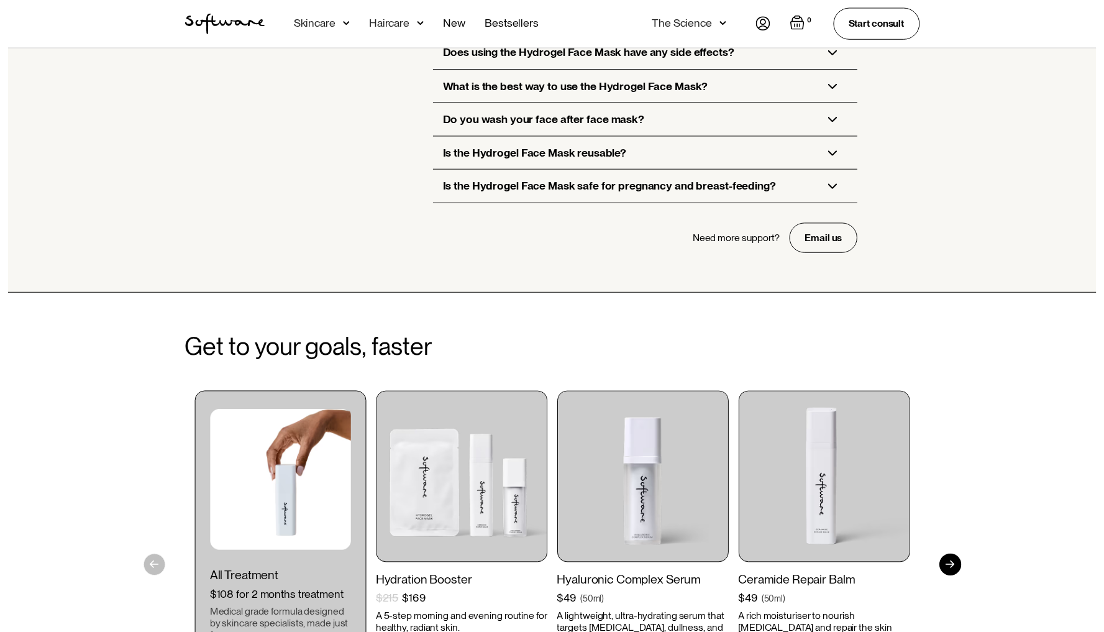
scroll to position [2972, 0]
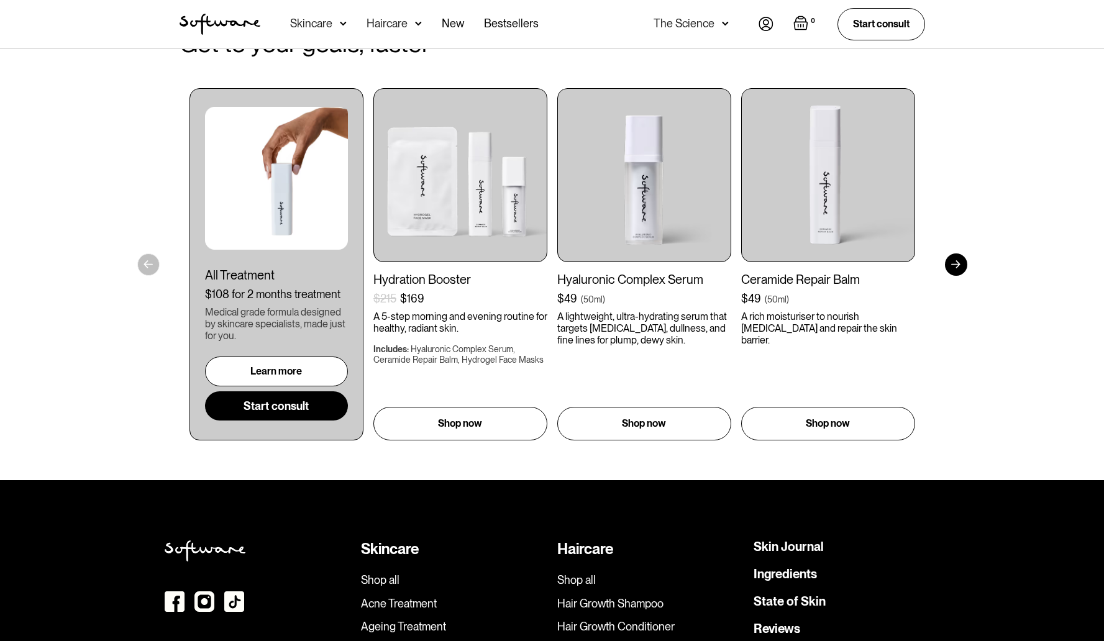
click at [321, 29] on div "Skincare" at bounding box center [311, 23] width 42 height 12
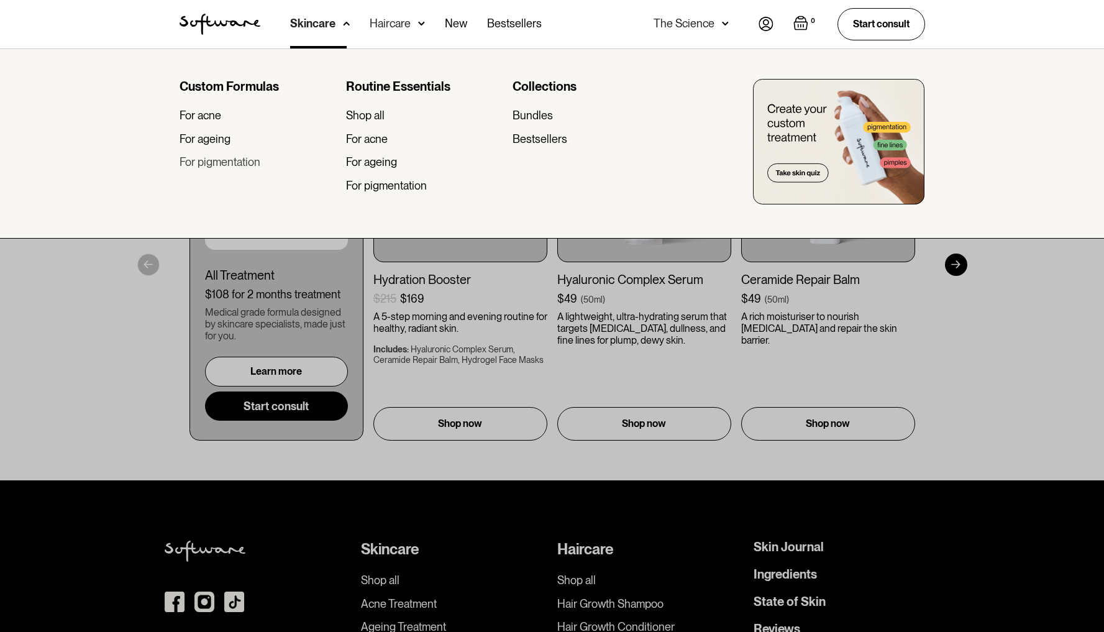
click at [216, 163] on div "For pigmentation" at bounding box center [220, 162] width 81 height 14
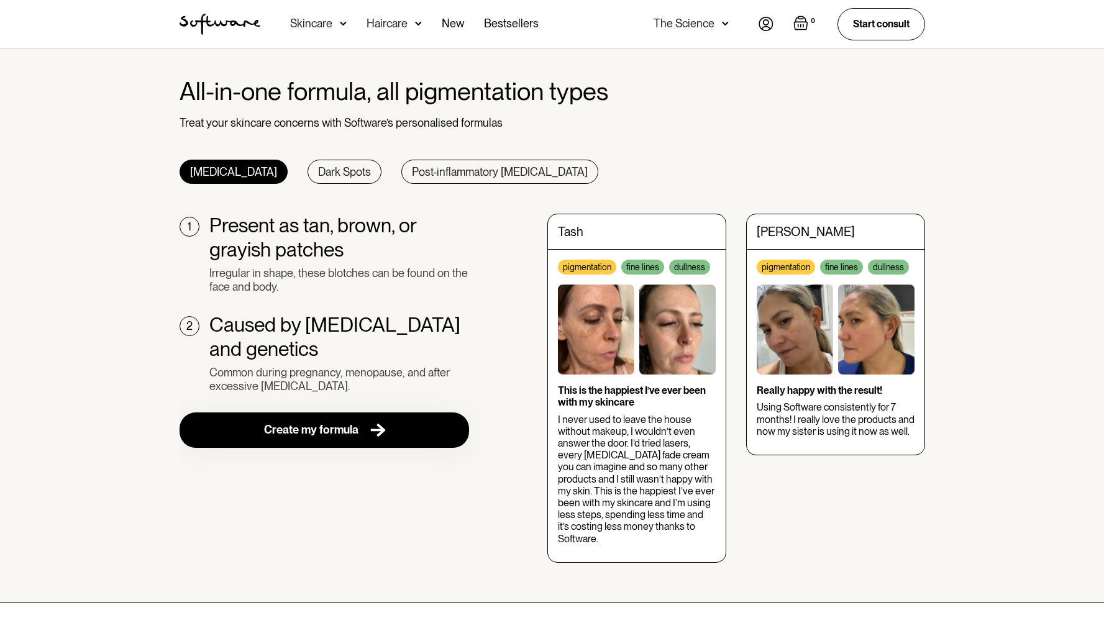
scroll to position [374, 0]
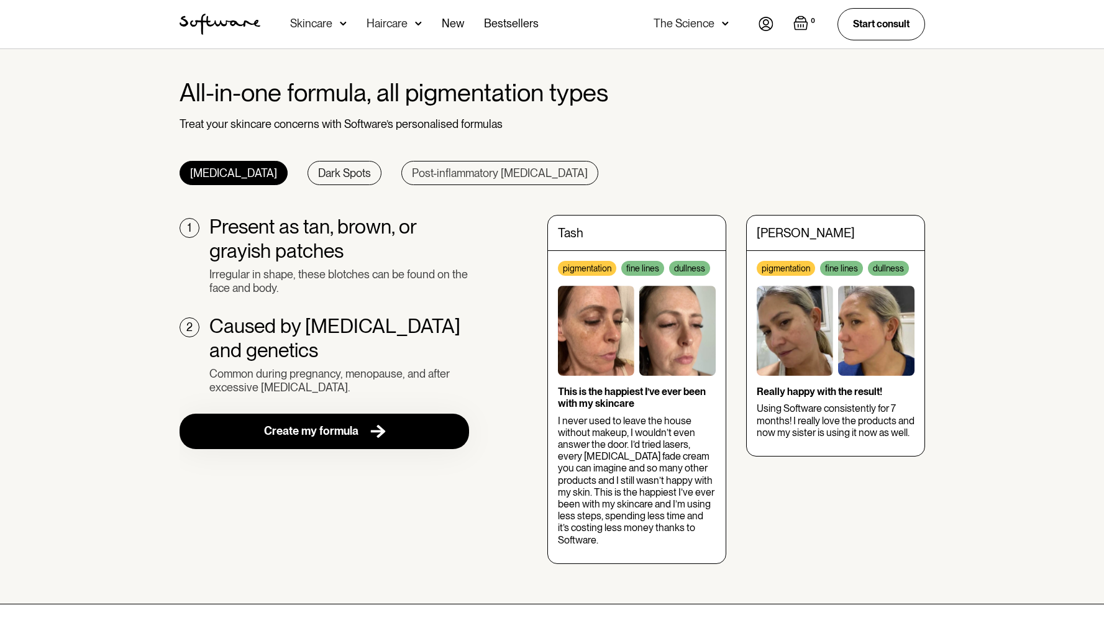
click at [446, 173] on div "Post-inflammatory [MEDICAL_DATA]" at bounding box center [500, 174] width 176 height 14
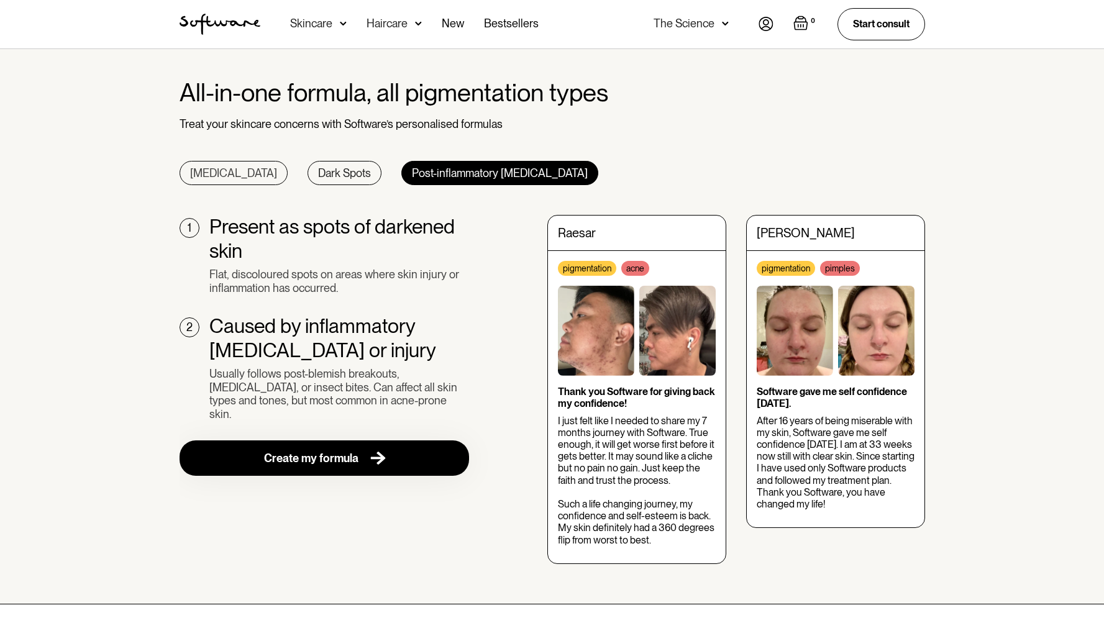
click at [199, 168] on div "Melasma" at bounding box center [233, 174] width 87 height 14
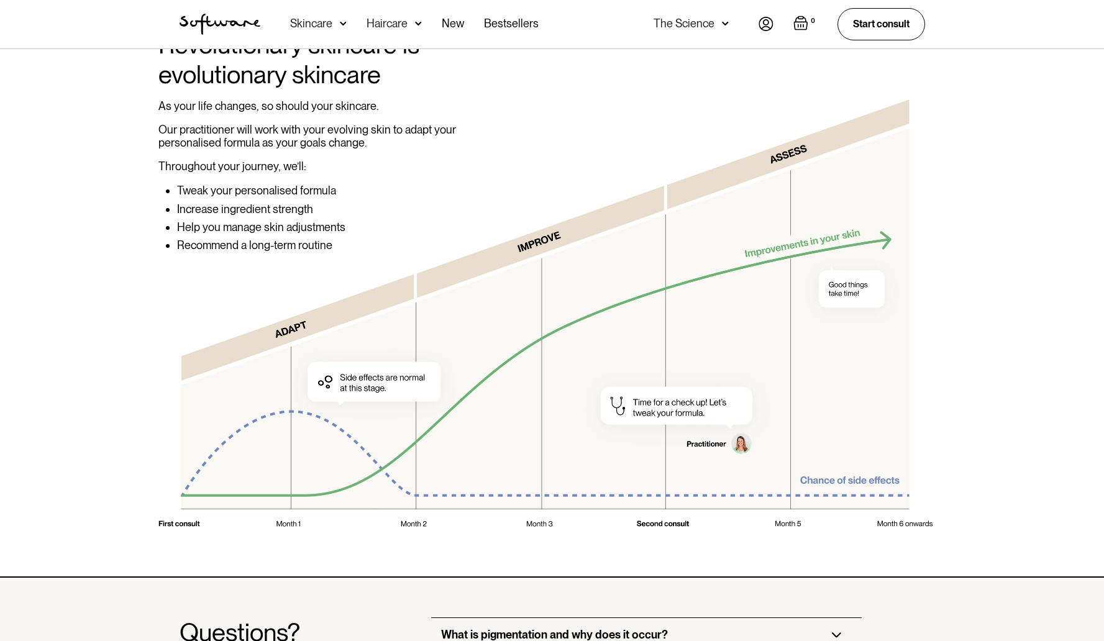
scroll to position [2122, 0]
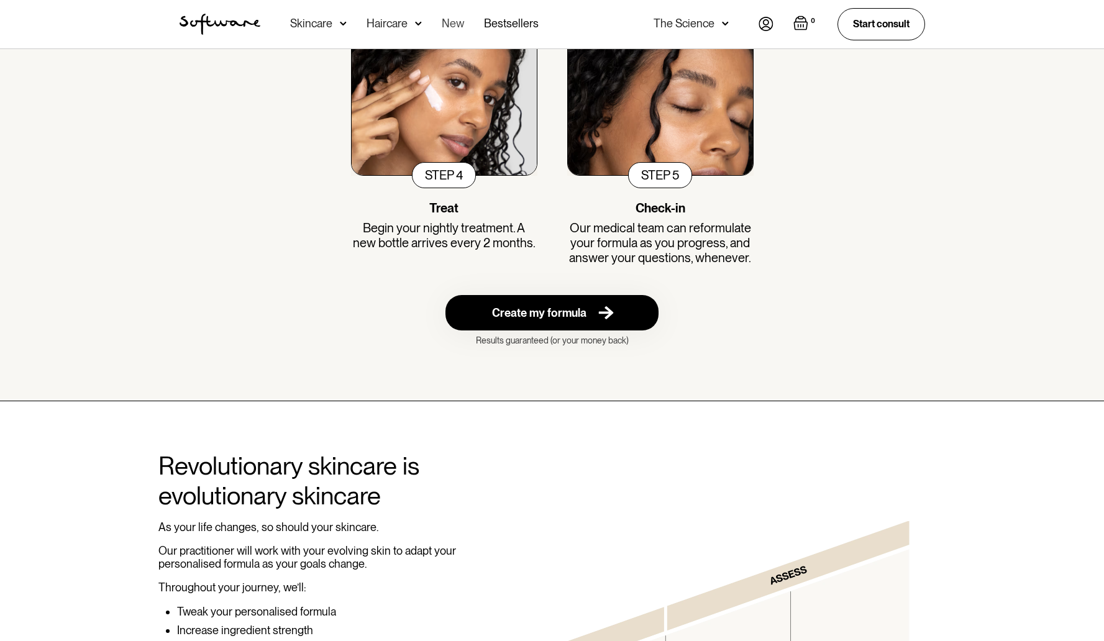
click at [459, 25] on link "New" at bounding box center [453, 24] width 22 height 48
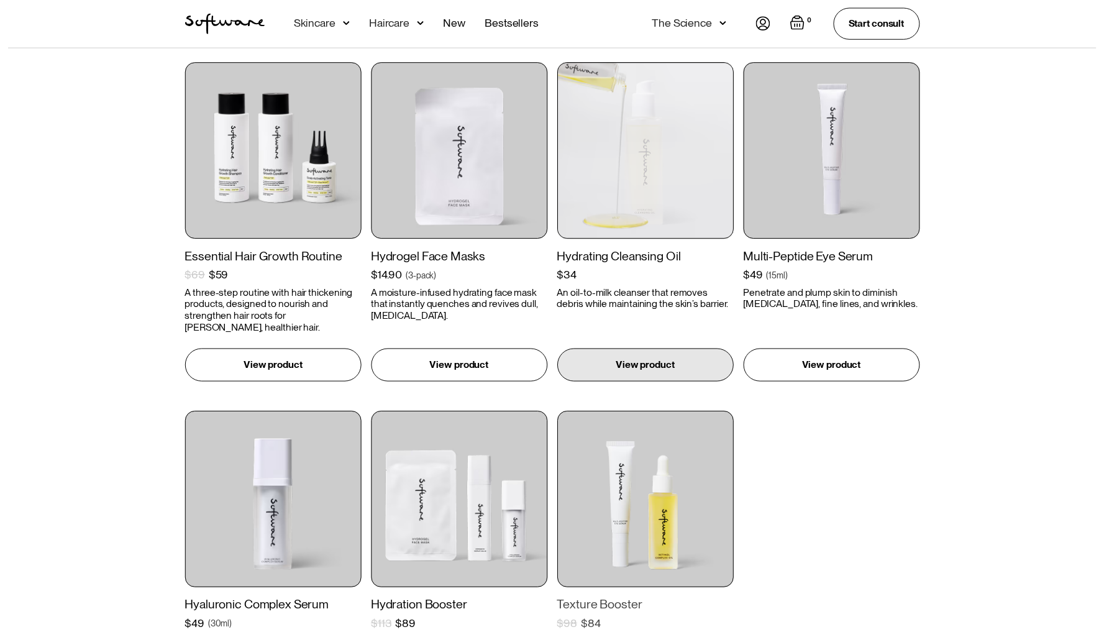
scroll to position [1201, 0]
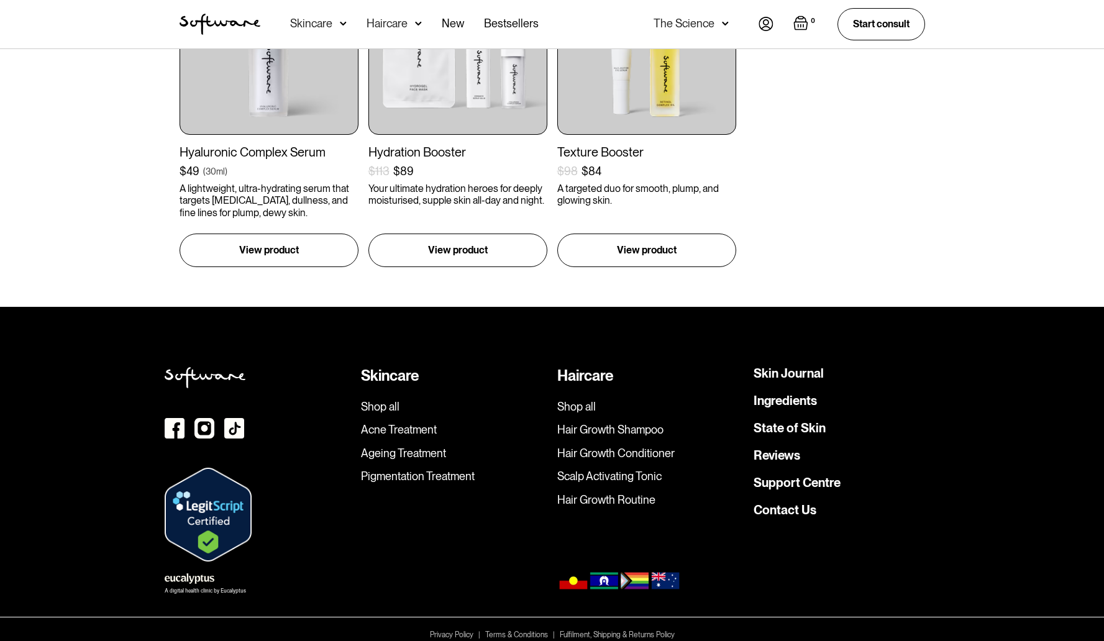
click at [684, 32] on div "The Science" at bounding box center [691, 24] width 75 height 48
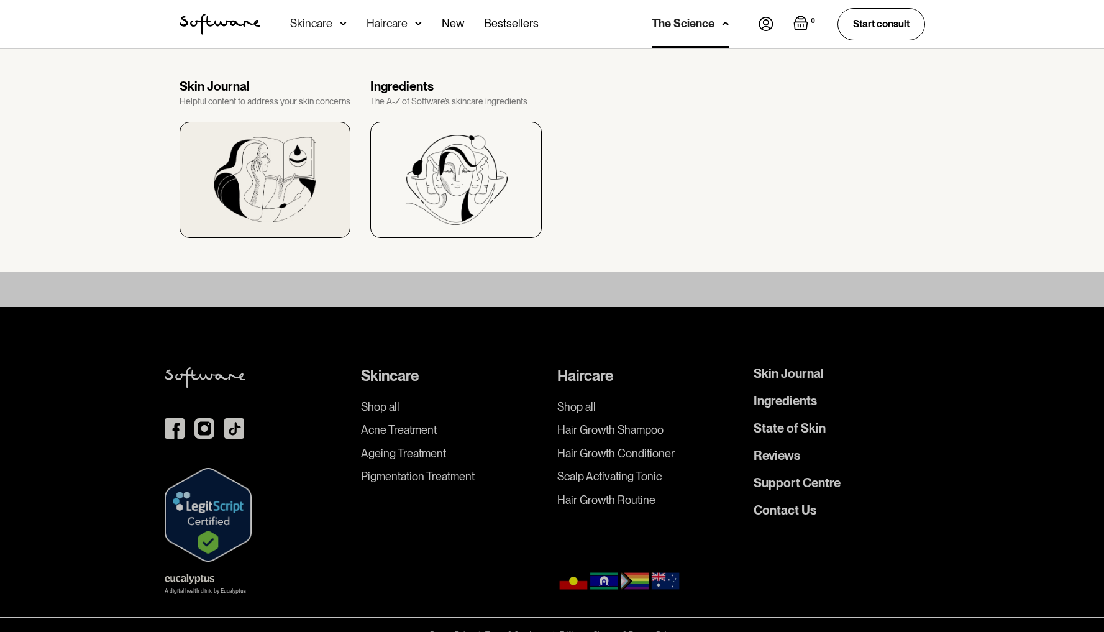
click at [254, 198] on img at bounding box center [265, 179] width 102 height 85
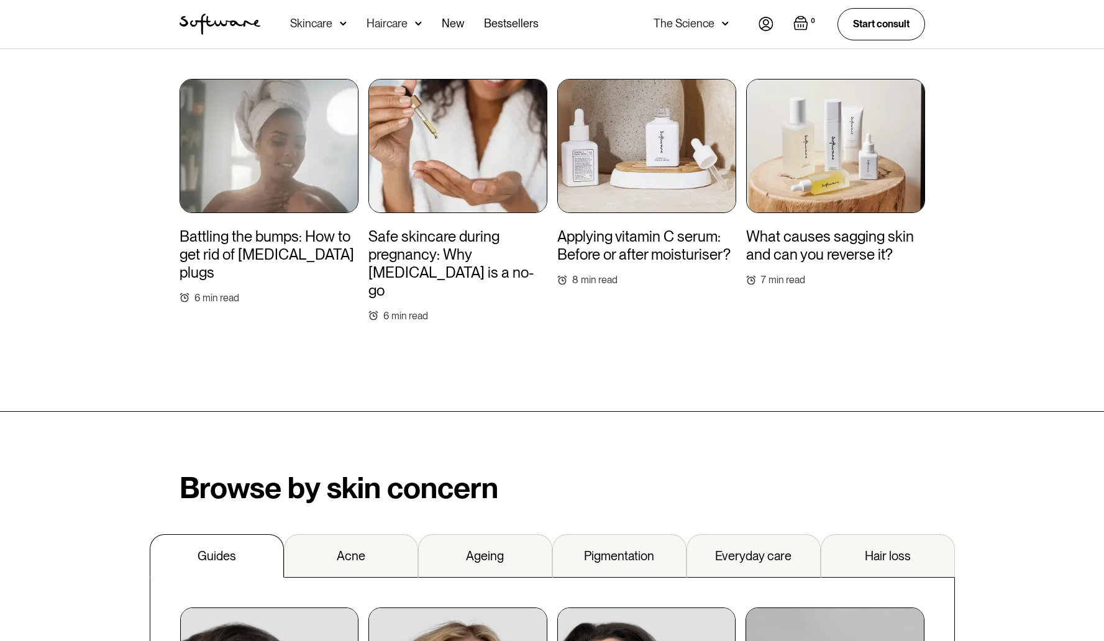
scroll to position [1254, 0]
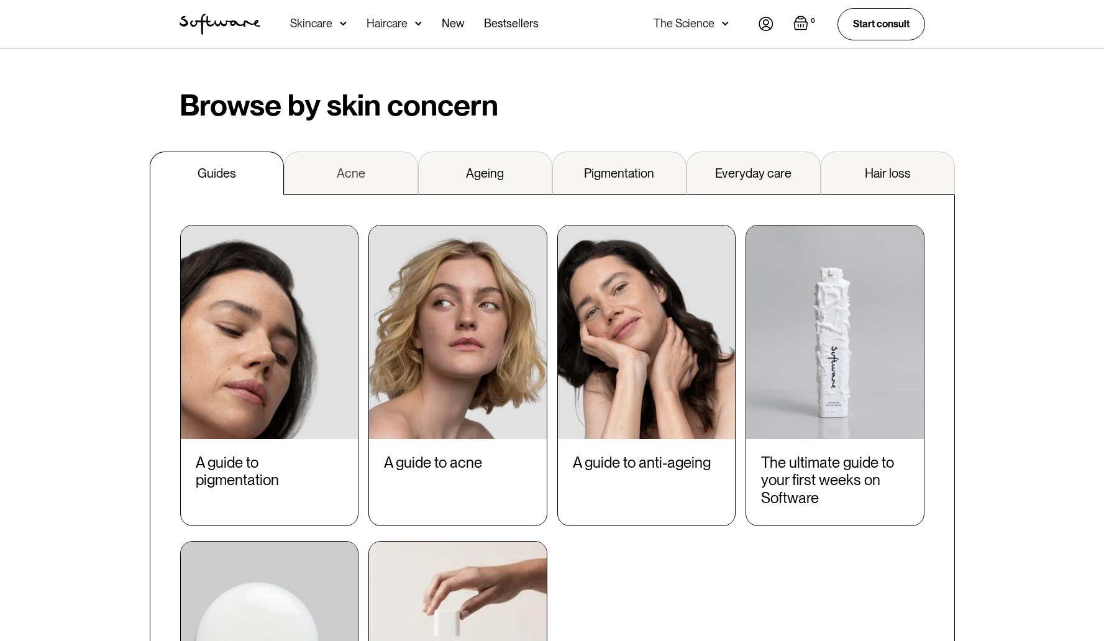
click at [372, 152] on link "Acne" at bounding box center [351, 173] width 134 height 43
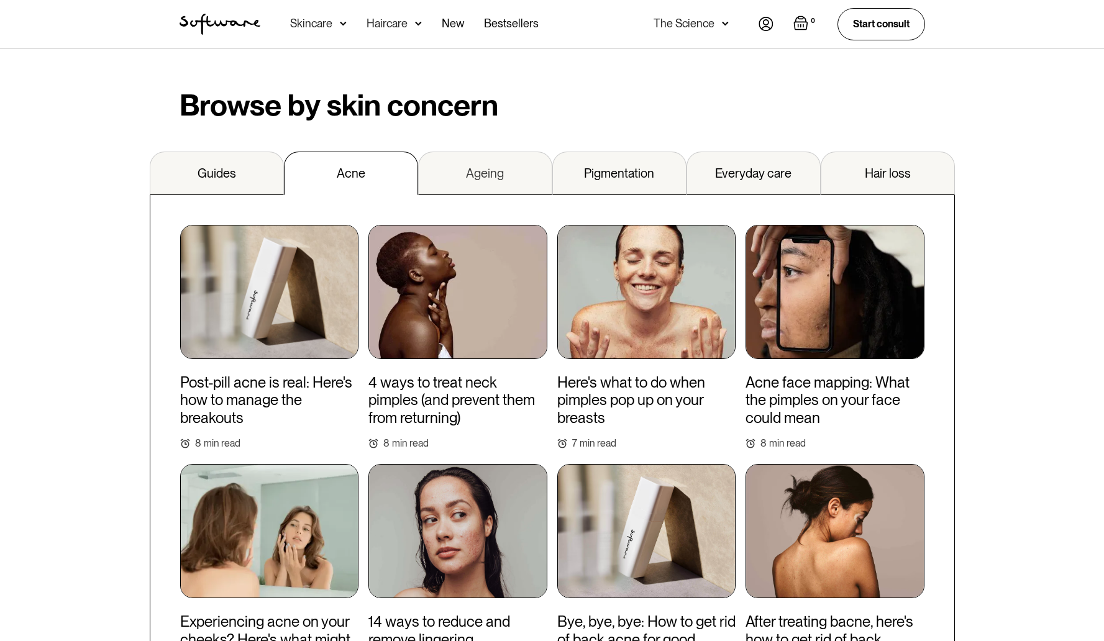
click at [489, 166] on div "Ageing" at bounding box center [485, 173] width 38 height 15
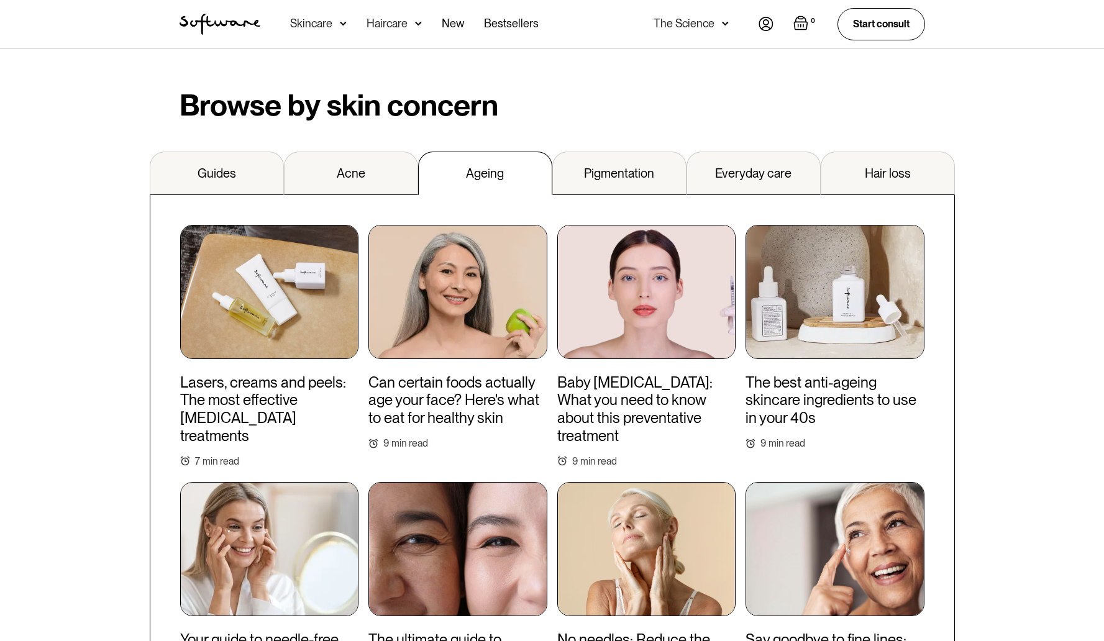
scroll to position [824, 0]
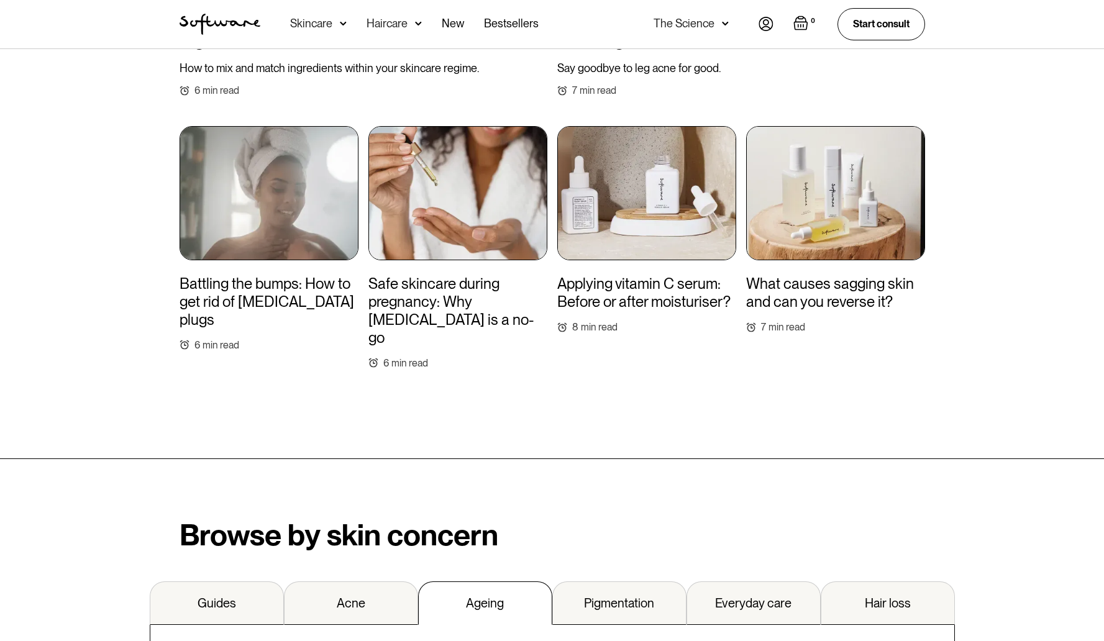
click at [672, 20] on div "The Science" at bounding box center [684, 23] width 61 height 12
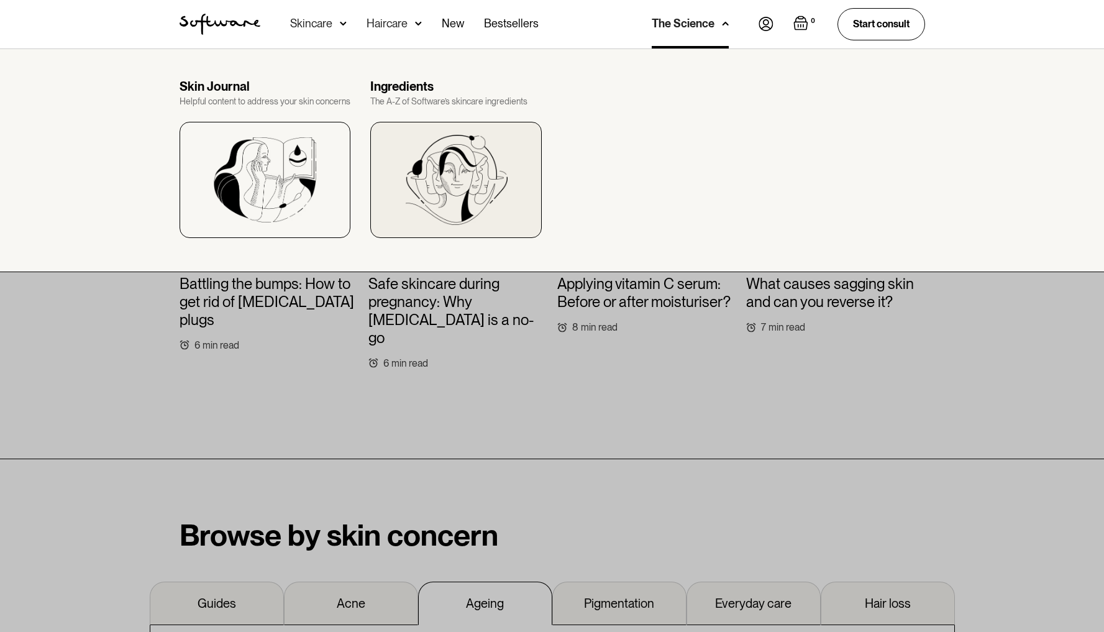
click at [456, 183] on img at bounding box center [456, 180] width 102 height 90
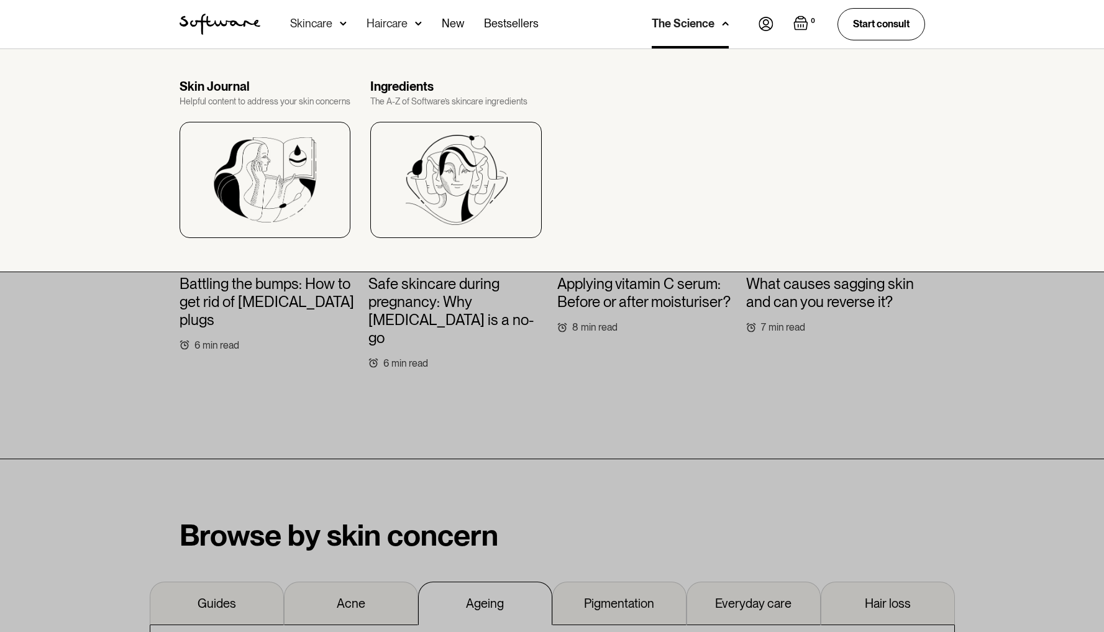
click at [250, 372] on div at bounding box center [552, 364] width 1104 height 632
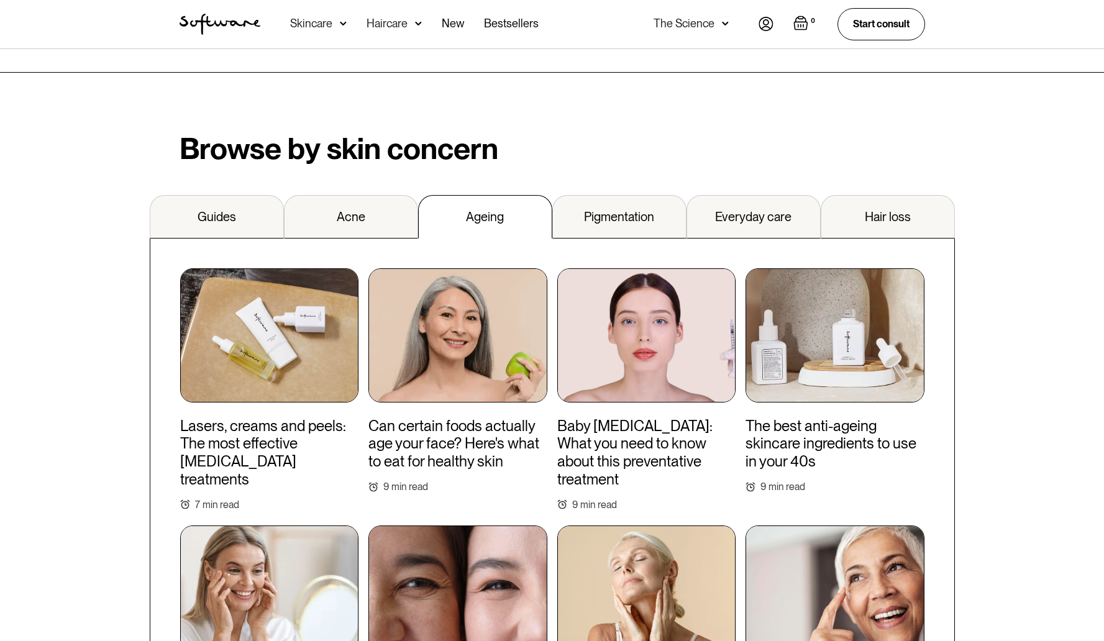
scroll to position [1211, 0]
click at [628, 195] on link "Pigmentation" at bounding box center [619, 216] width 134 height 43
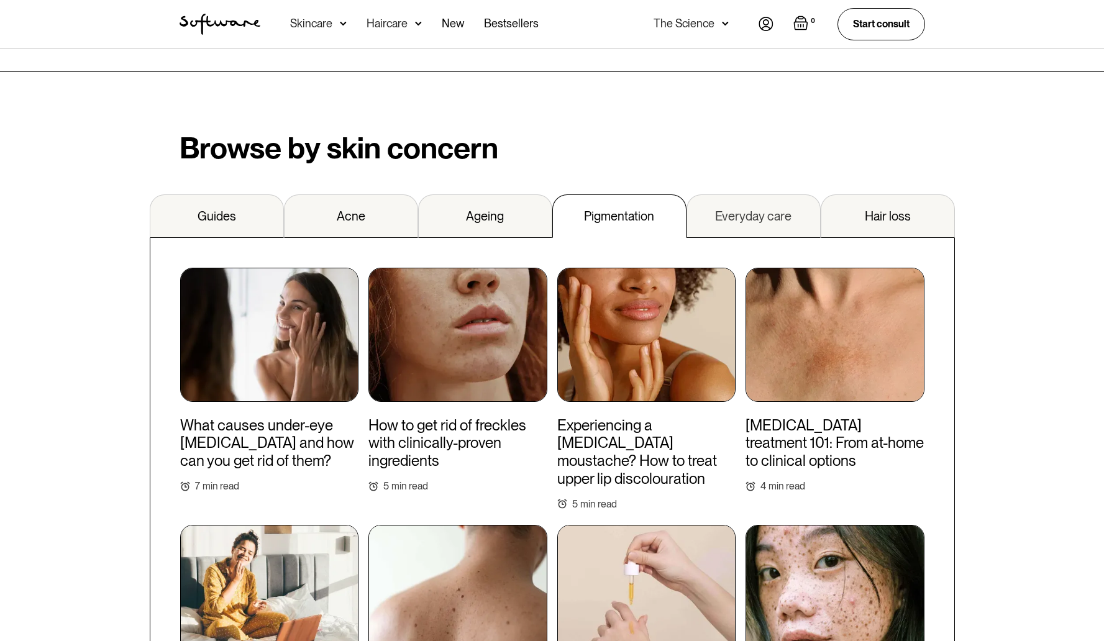
click at [746, 209] on div "Everyday care" at bounding box center [753, 216] width 76 height 15
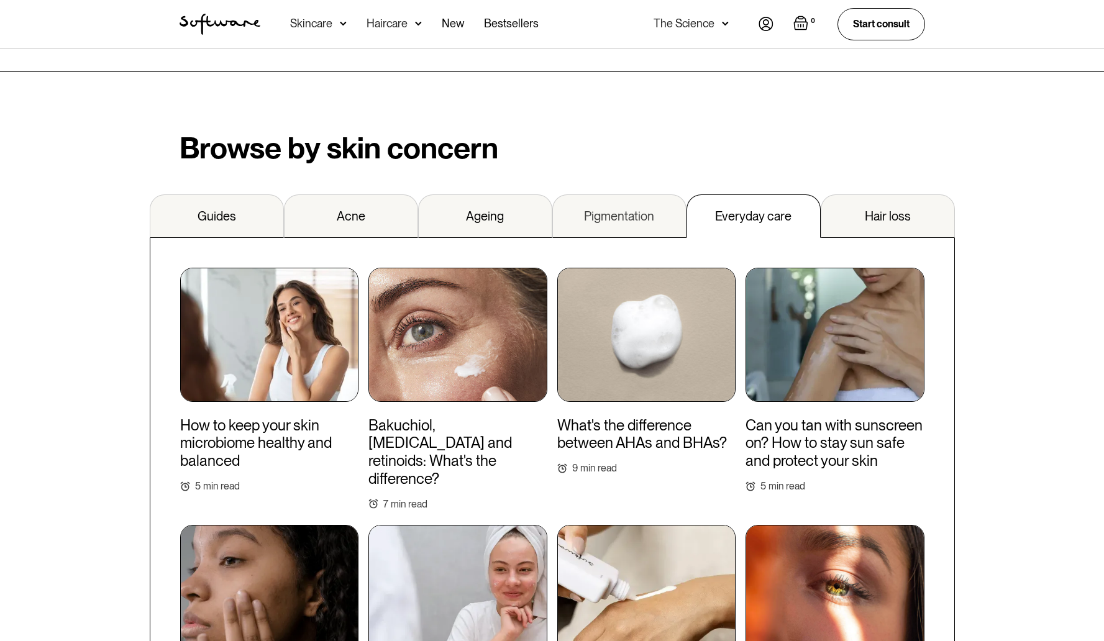
click at [603, 209] on div "Pigmentation" at bounding box center [619, 216] width 70 height 15
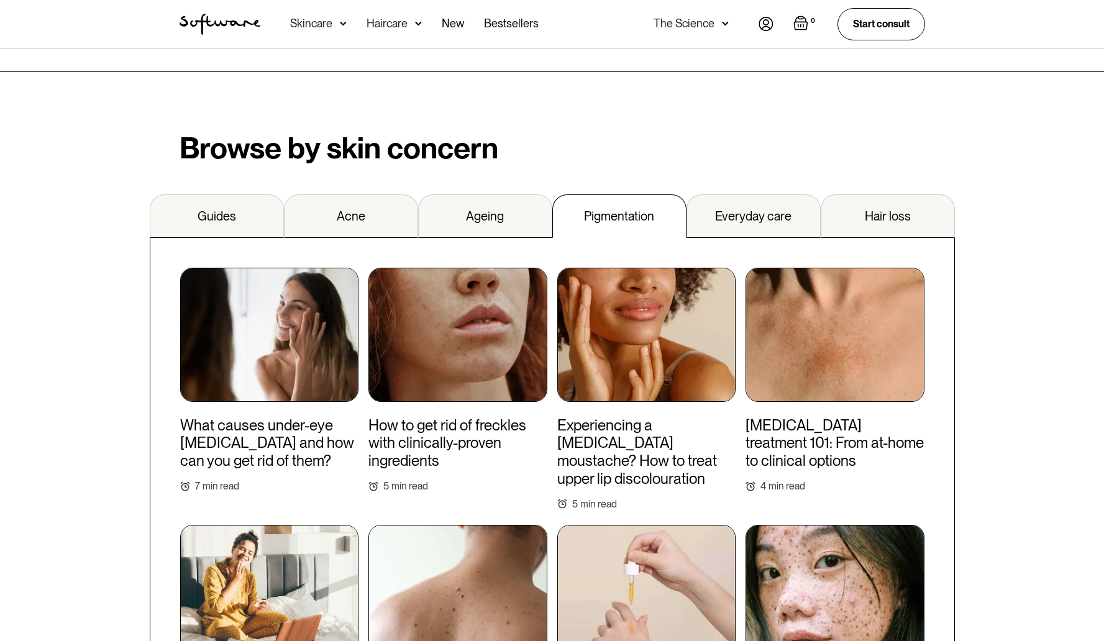
click at [457, 360] on img at bounding box center [458, 335] width 179 height 134
click at [741, 211] on link "Everyday care" at bounding box center [754, 216] width 134 height 43
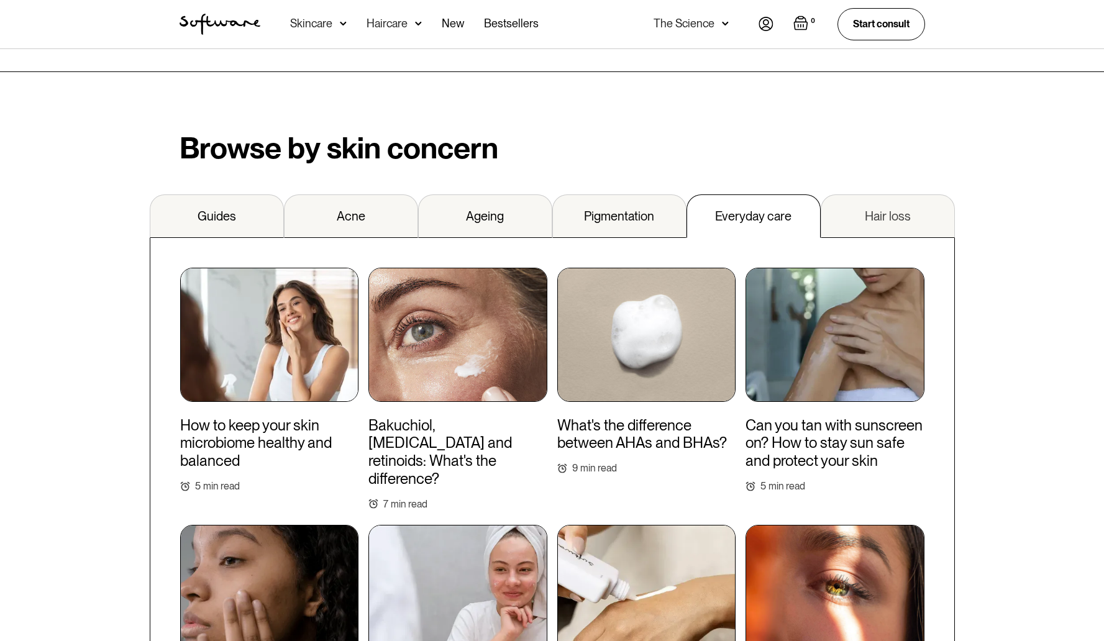
click at [898, 209] on div "Hair loss" at bounding box center [888, 216] width 46 height 15
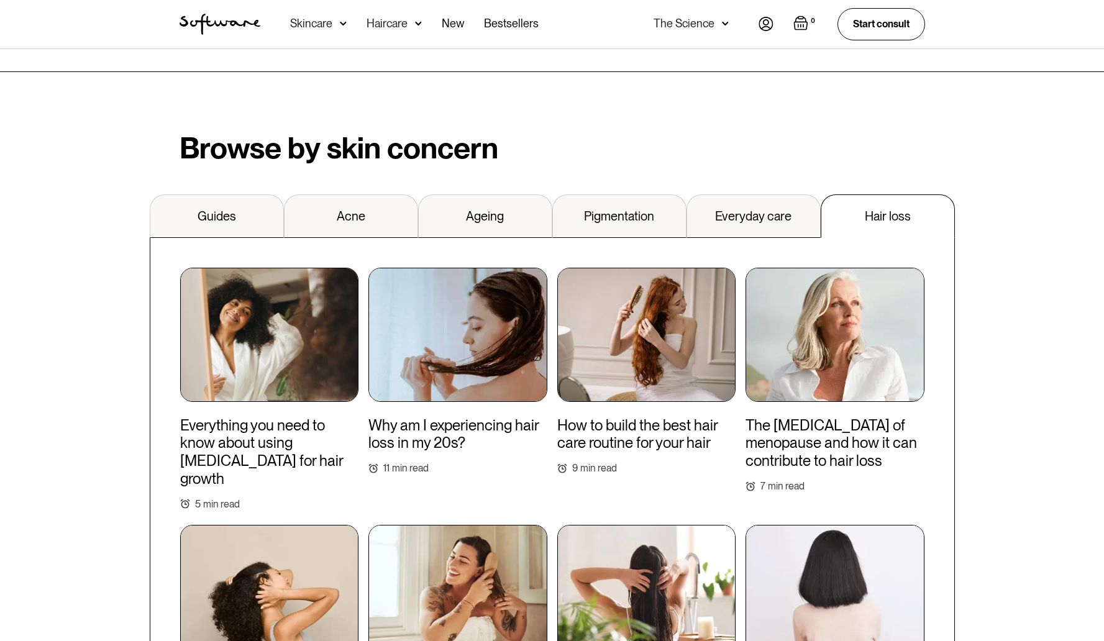
click at [659, 347] on img at bounding box center [646, 335] width 179 height 134
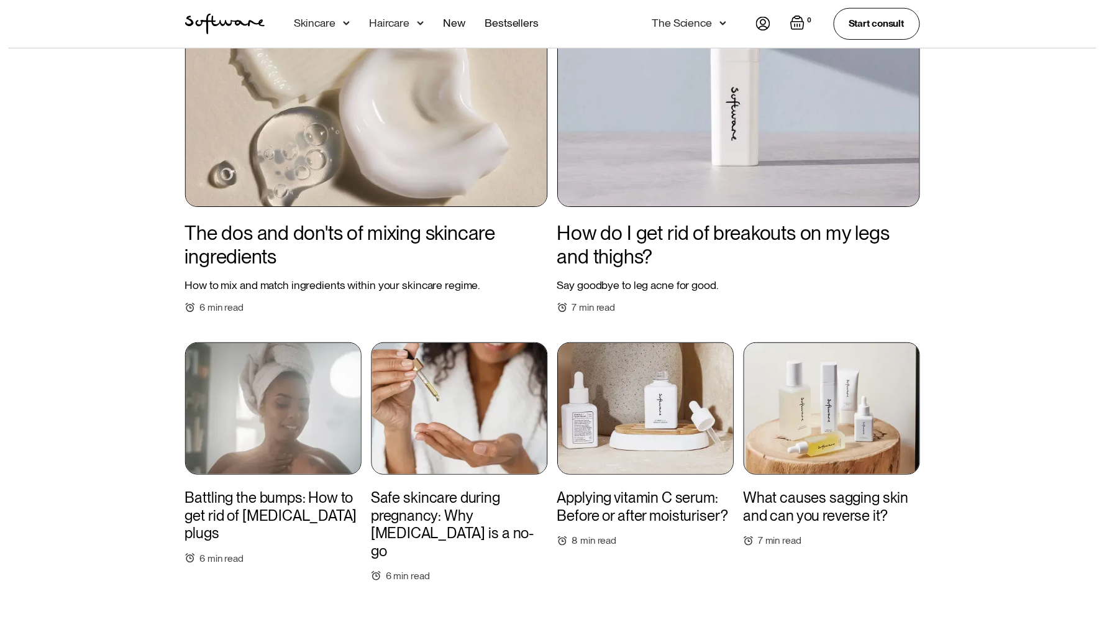
scroll to position [0, 0]
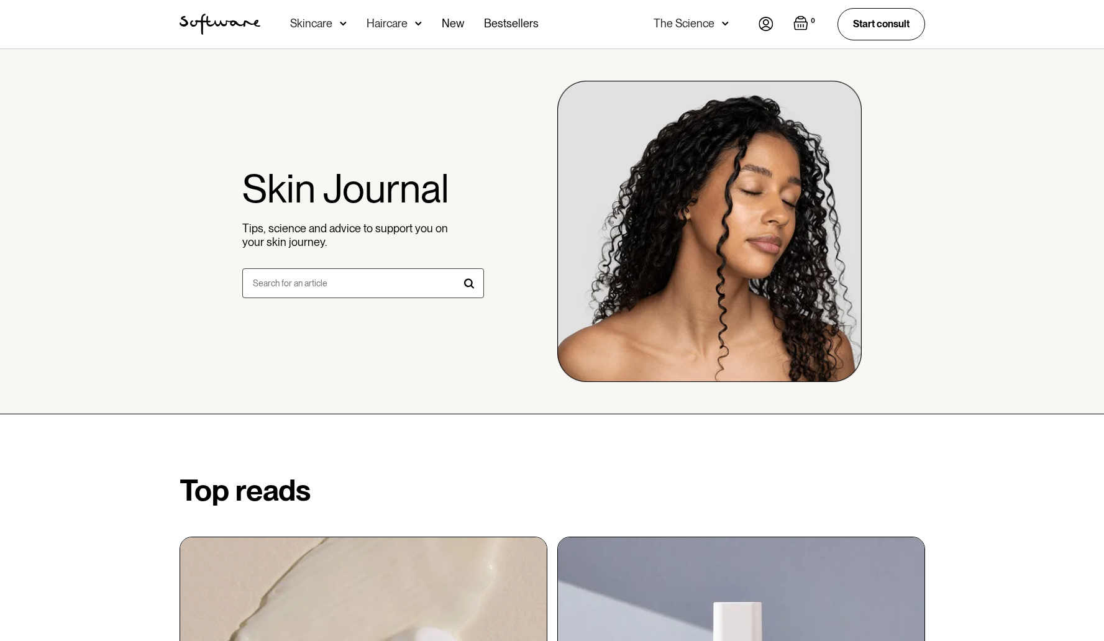
click at [708, 27] on div "The Science" at bounding box center [684, 23] width 61 height 12
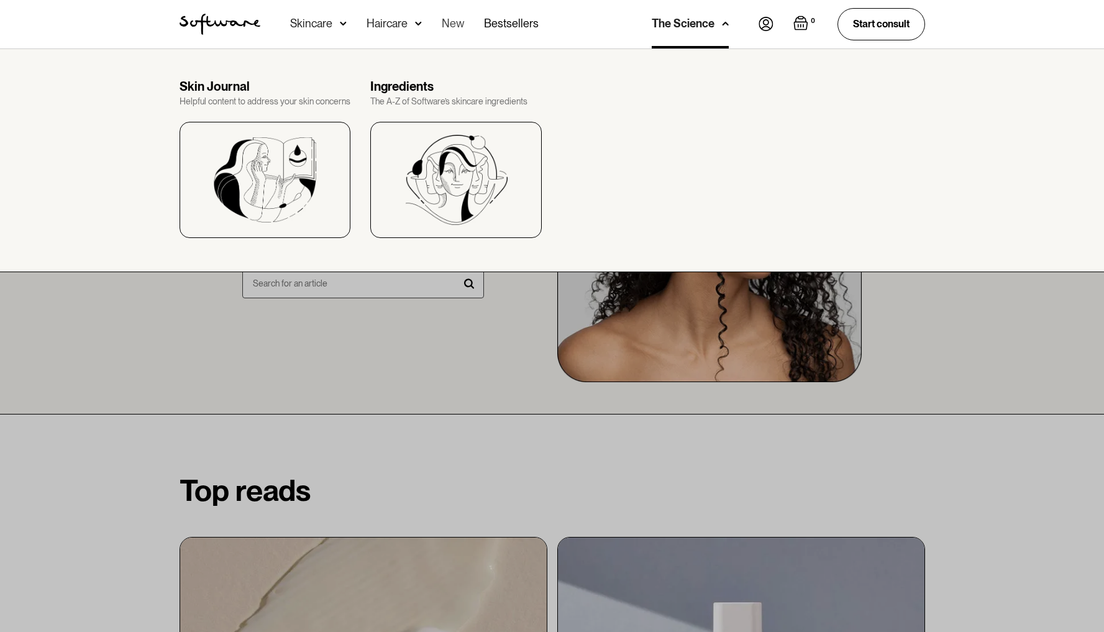
click at [457, 21] on link "New" at bounding box center [453, 24] width 22 height 48
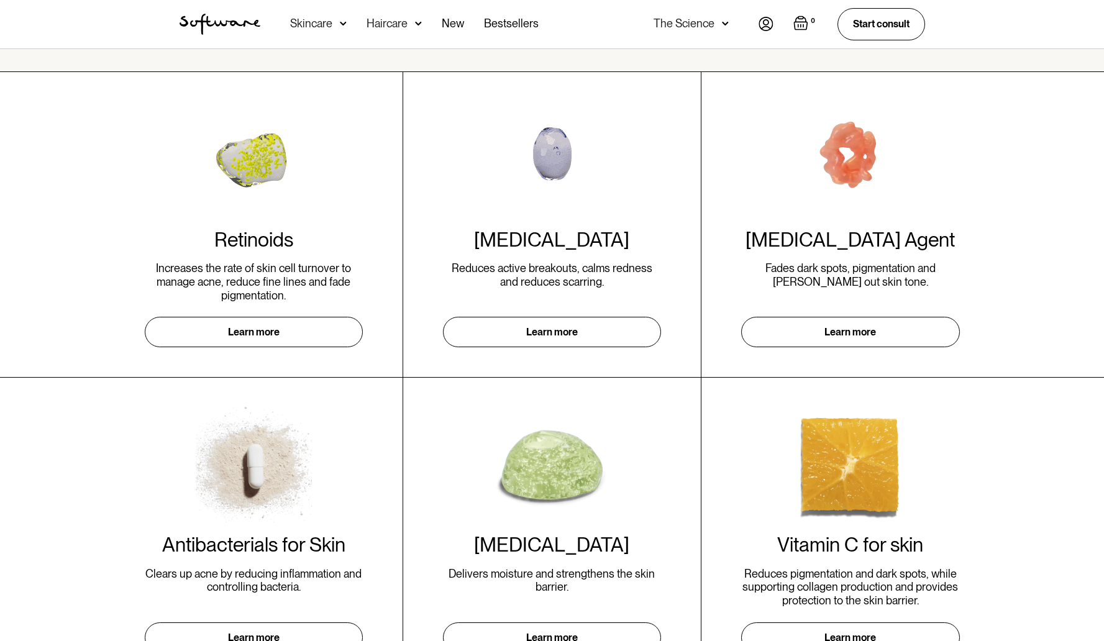
scroll to position [376, 0]
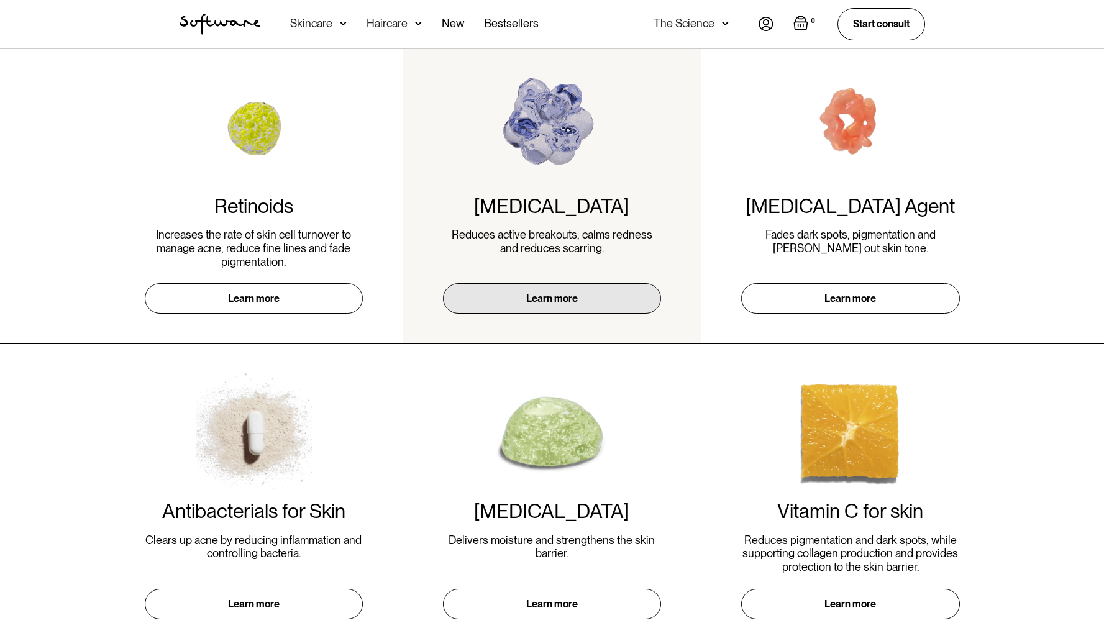
click at [569, 298] on link "Learn more" at bounding box center [552, 298] width 218 height 30
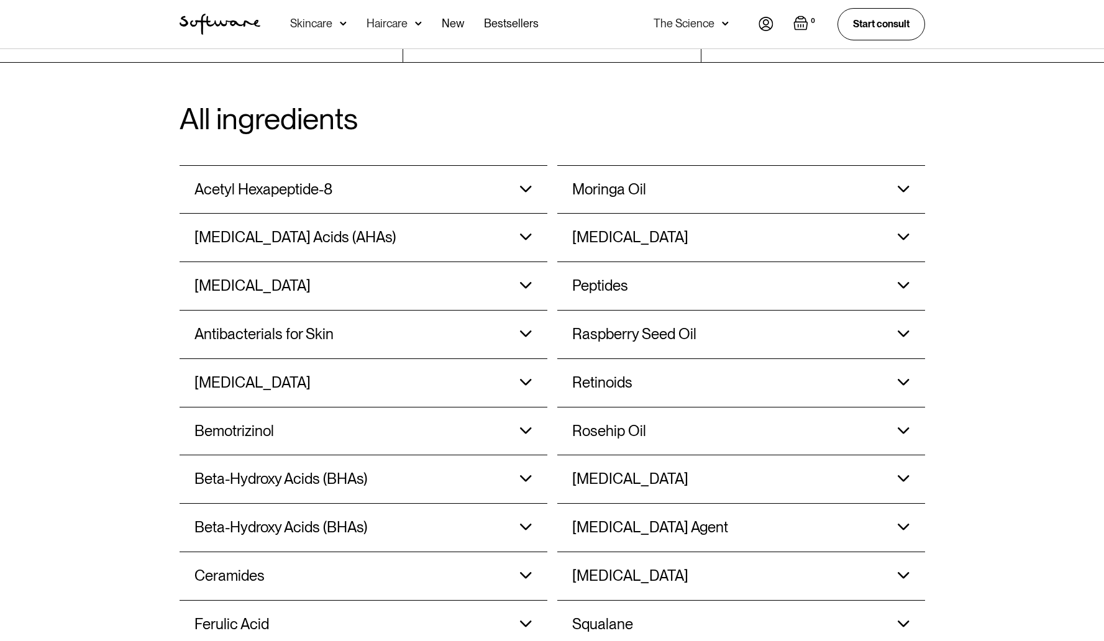
scroll to position [736, 0]
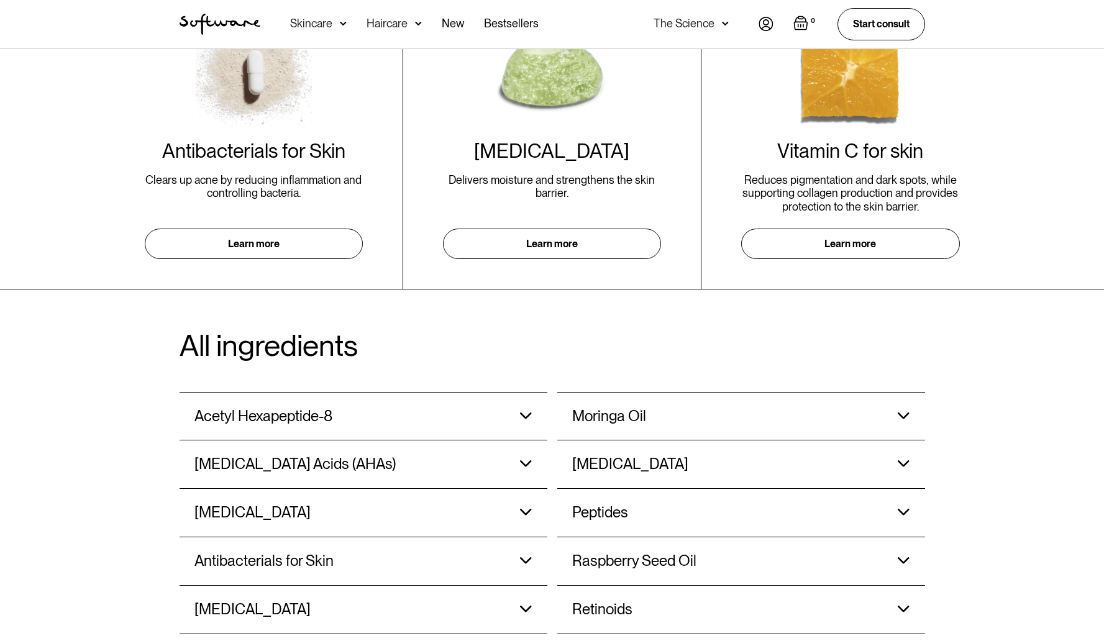
click at [306, 424] on h3 "Acetyl Hexapeptide-8" at bounding box center [264, 417] width 138 height 18
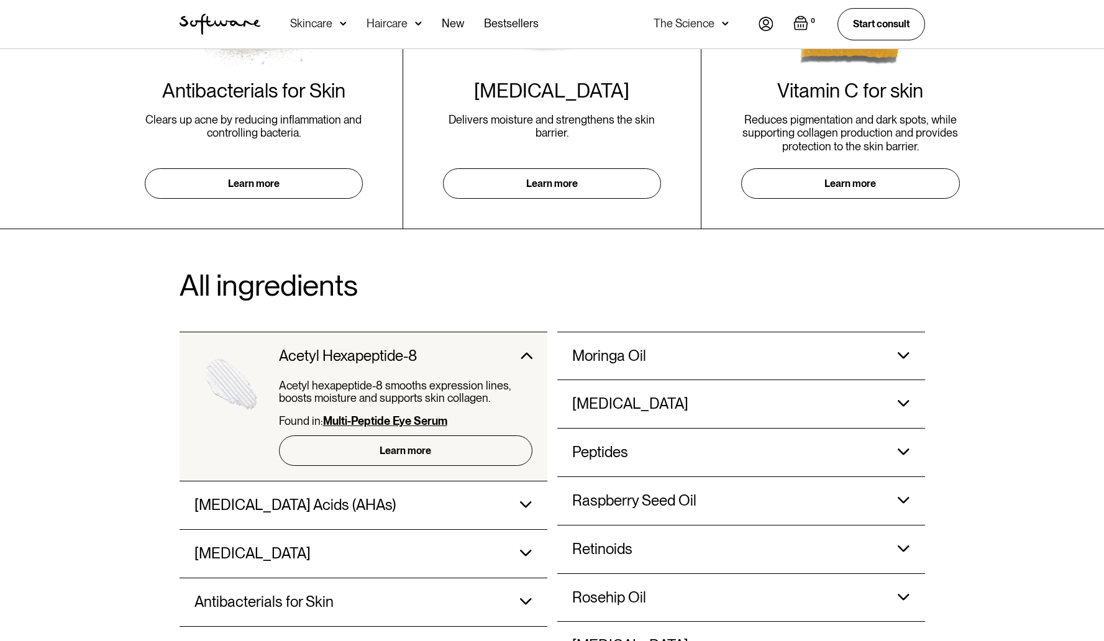
scroll to position [963, 0]
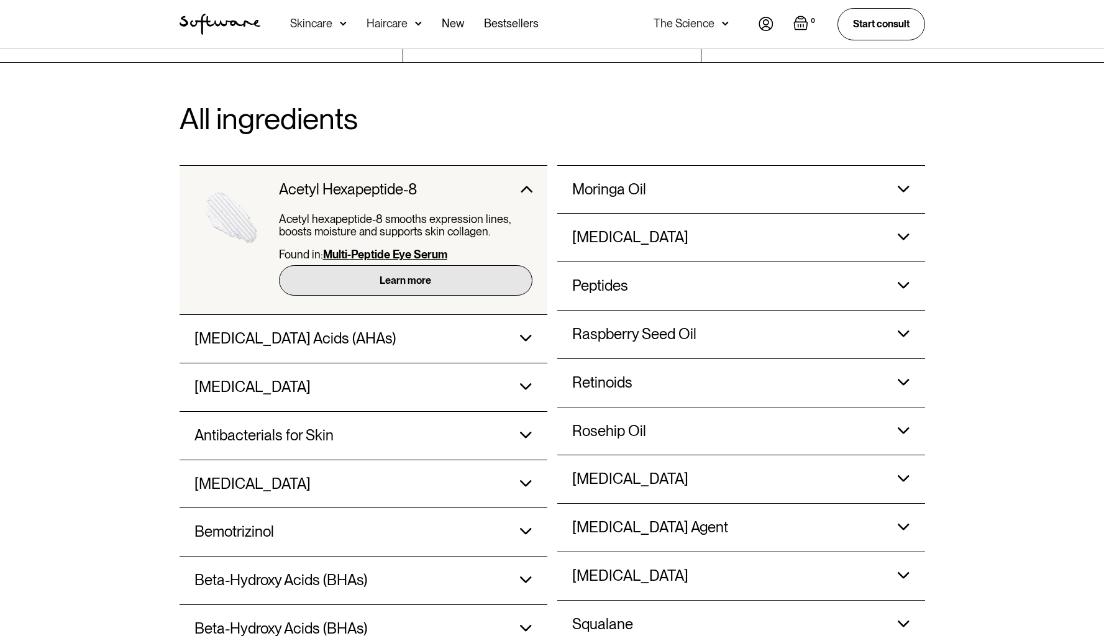
click at [393, 288] on link "Learn more" at bounding box center [406, 280] width 254 height 30
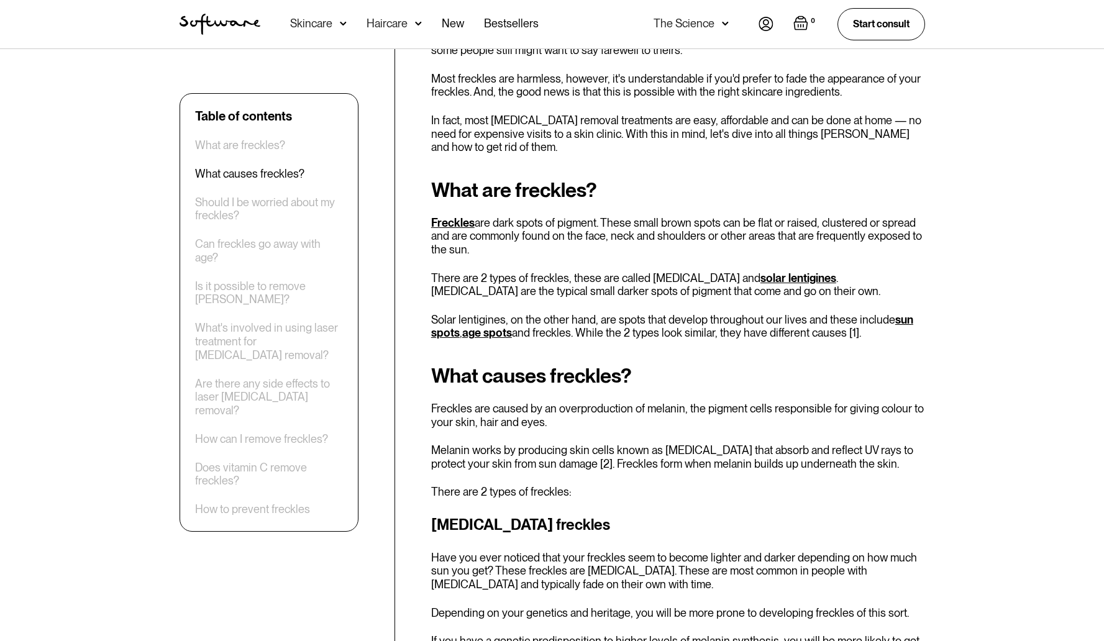
scroll to position [612, 0]
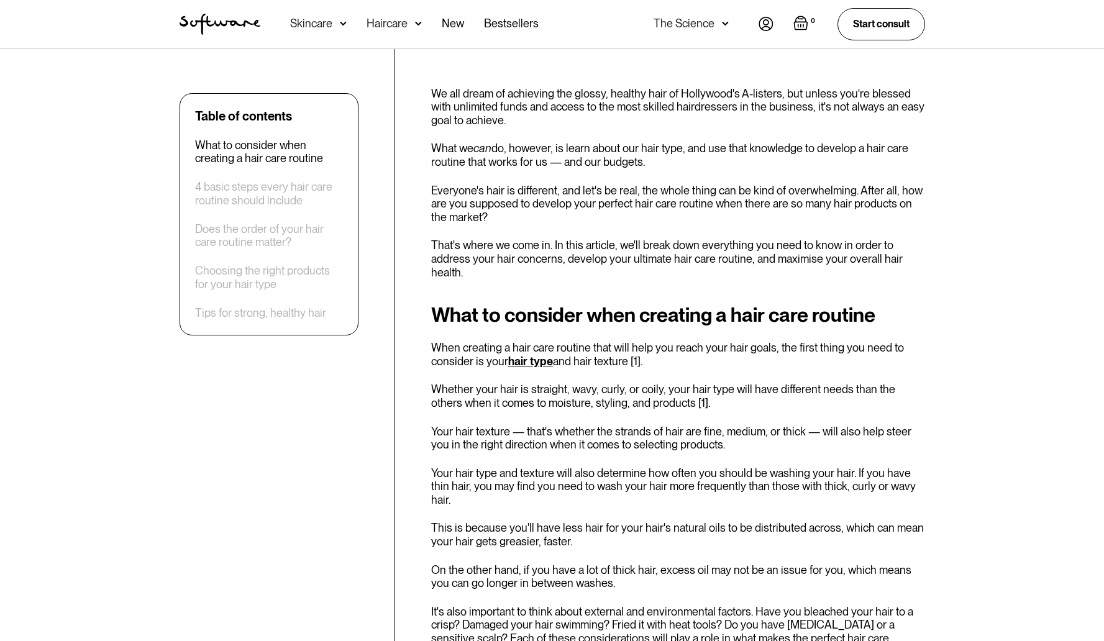
scroll to position [457, 0]
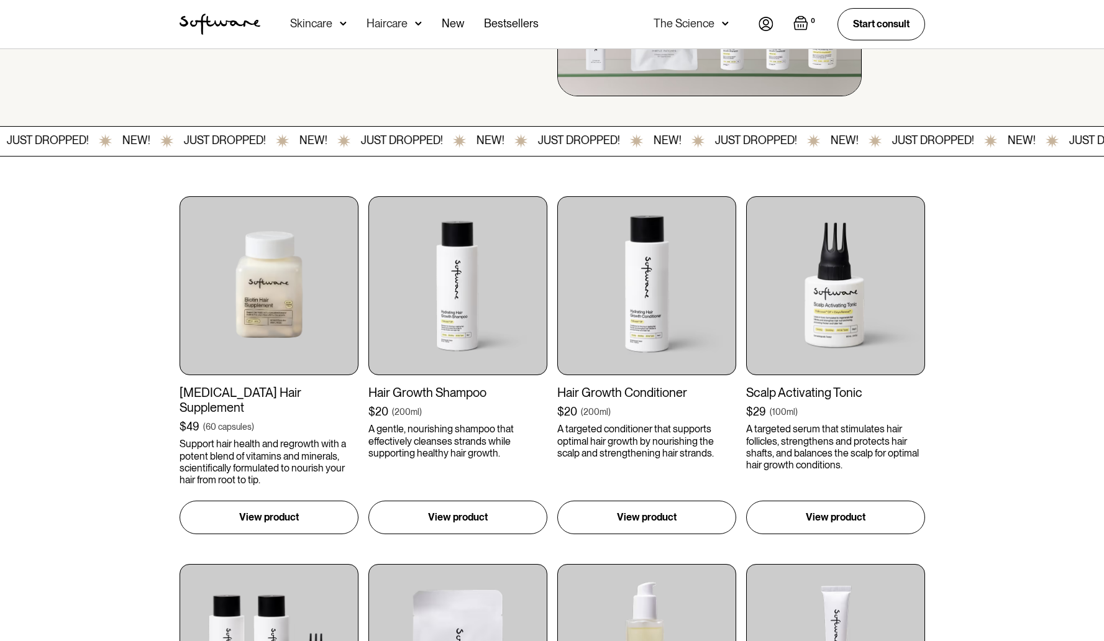
scroll to position [248, 0]
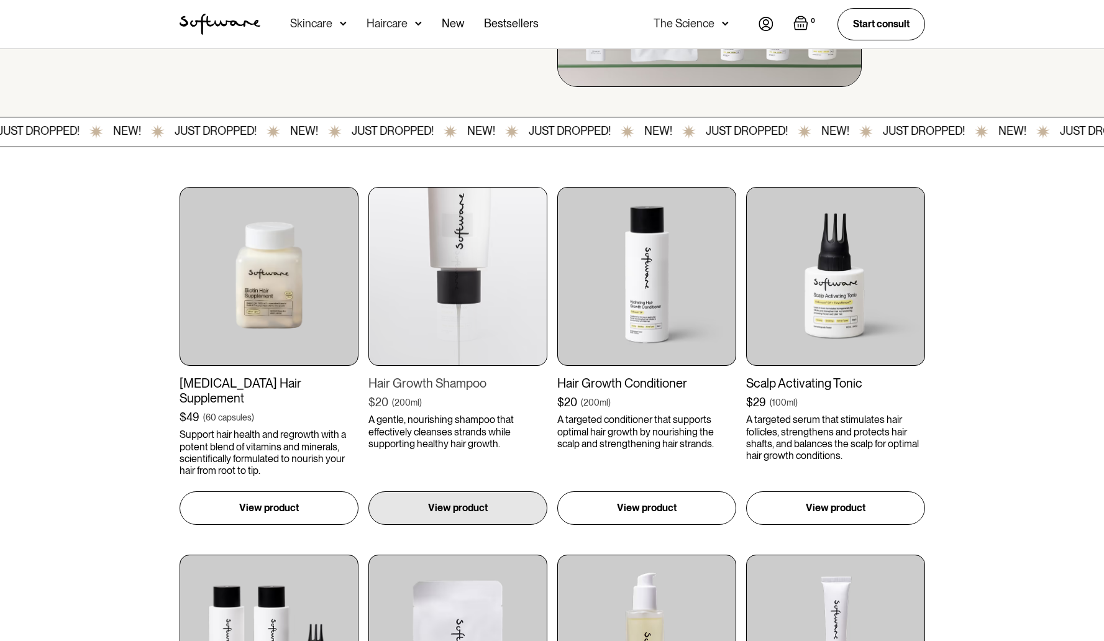
click at [446, 295] on img at bounding box center [458, 276] width 179 height 179
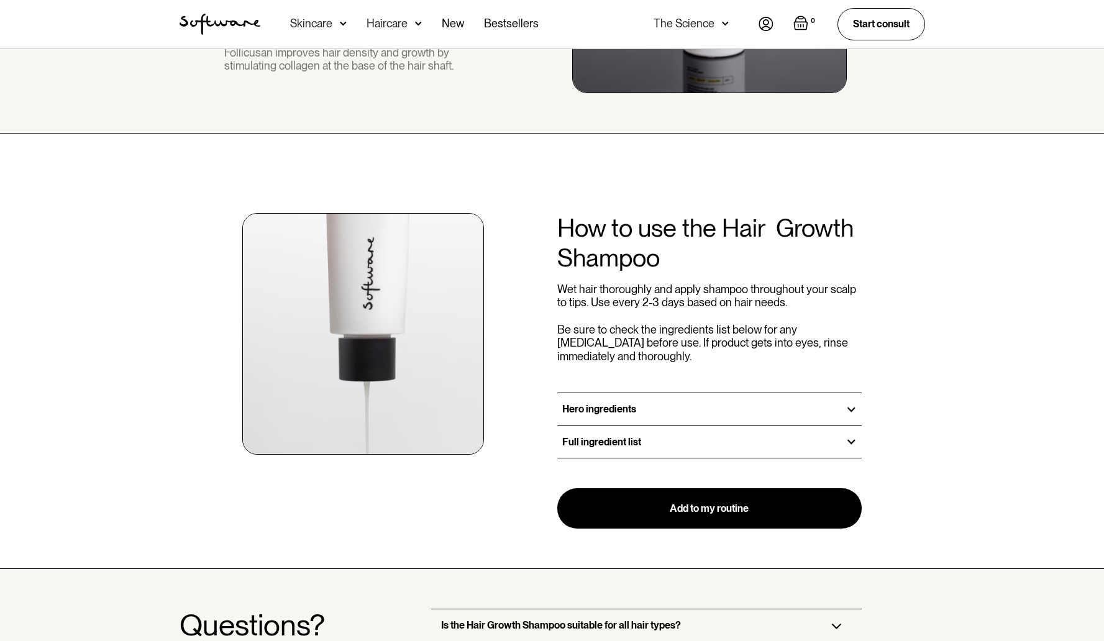
scroll to position [1119, 0]
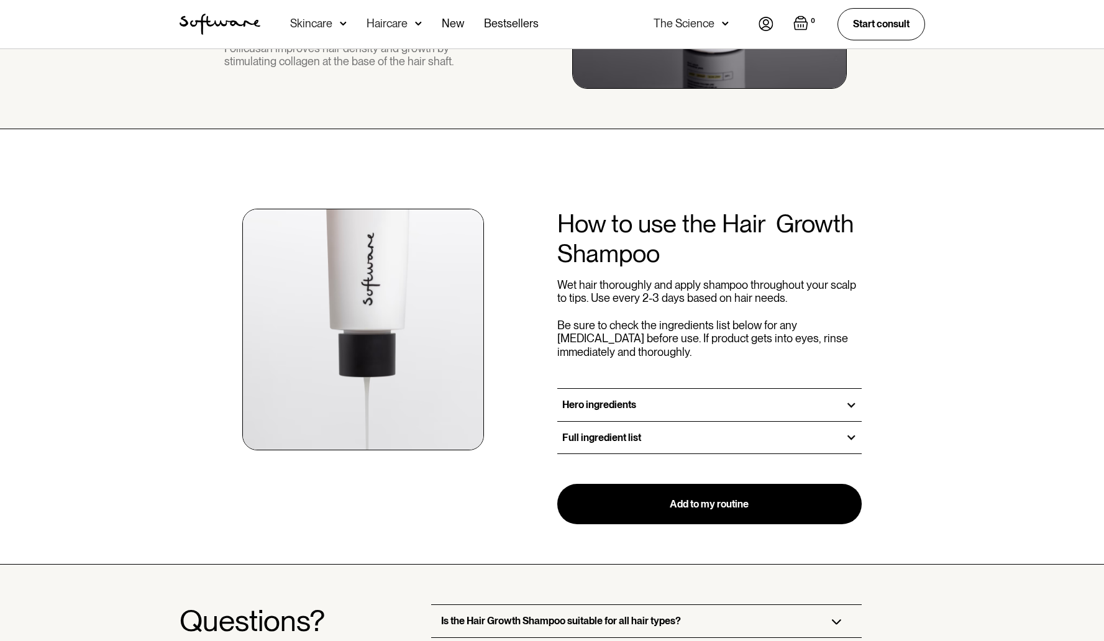
click at [666, 407] on div "Hero ingredients" at bounding box center [709, 405] width 305 height 32
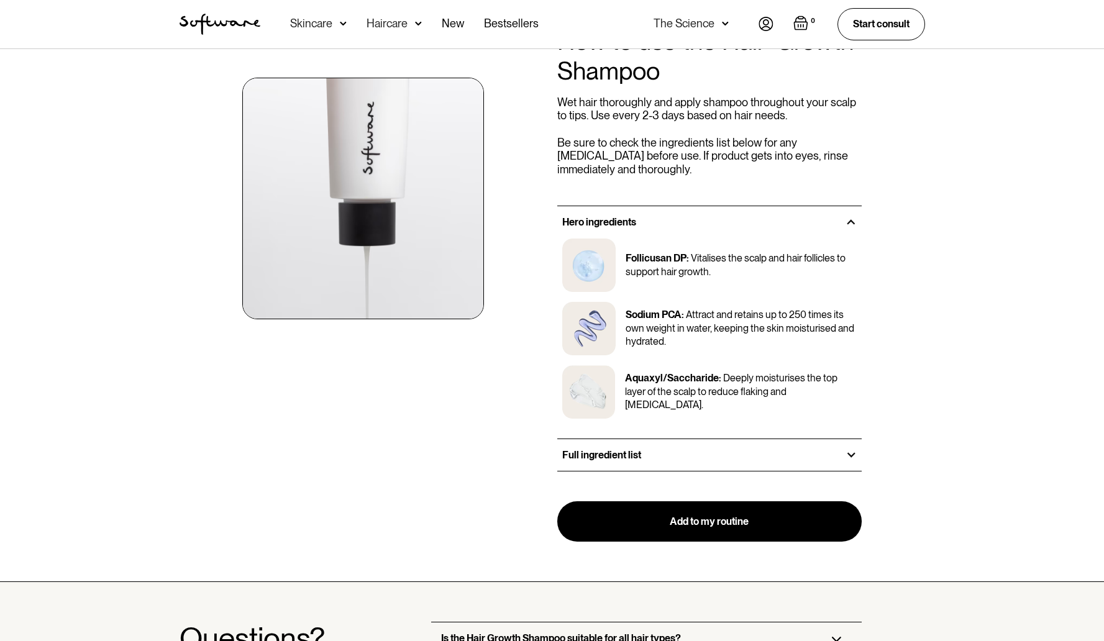
scroll to position [1313, 0]
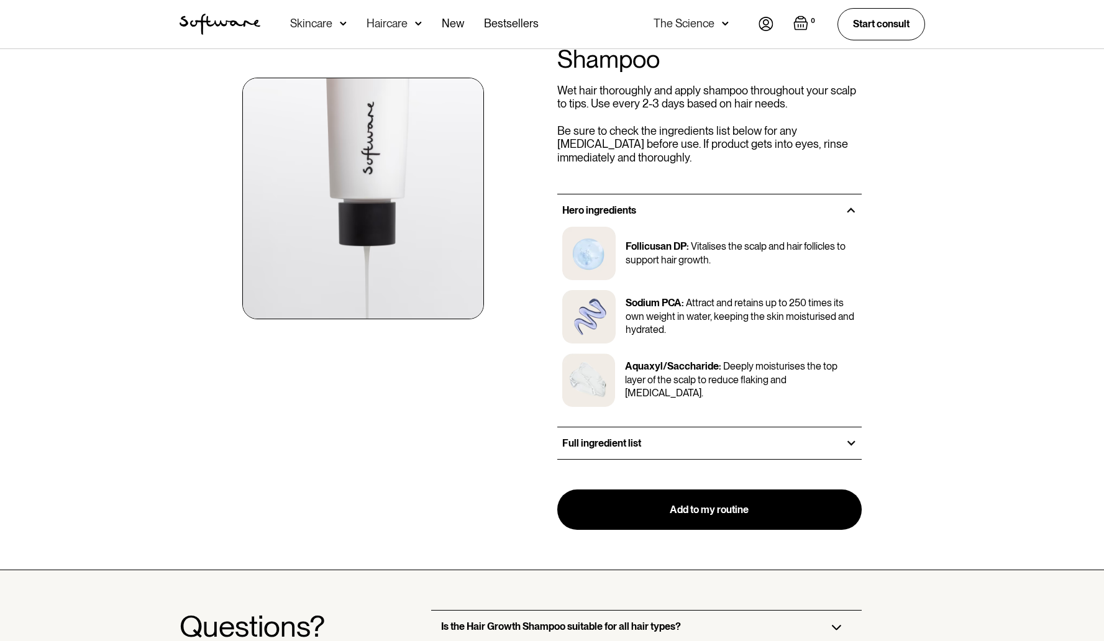
click at [643, 446] on div "Full ingredient list" at bounding box center [709, 444] width 305 height 32
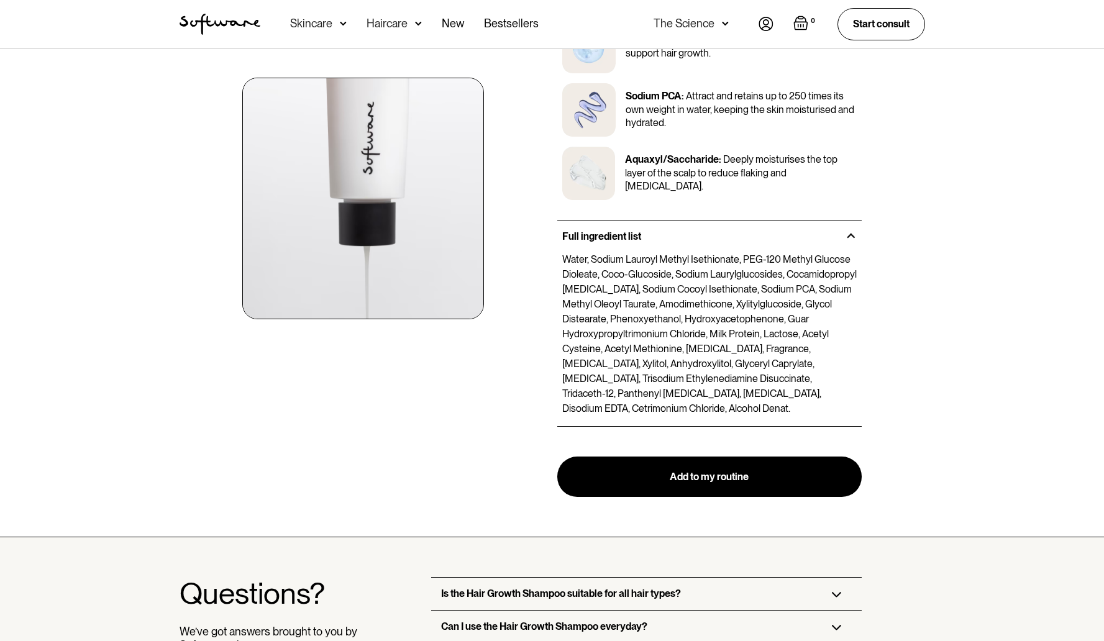
scroll to position [1270, 0]
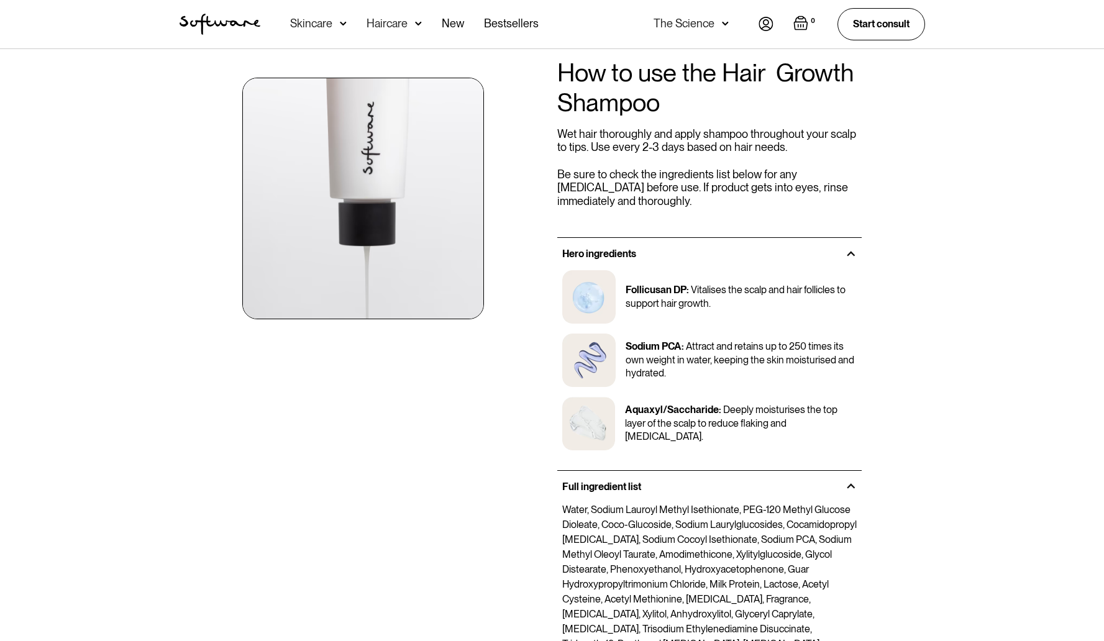
click at [658, 375] on p "Attract and retains up to 250 times its own weight in water, keeping the skin m…" at bounding box center [740, 360] width 229 height 39
click at [661, 514] on p "Water, Sodium Lauroyl Methyl Isethionate, PEG-120 Methyl Glucose Dioleate, Coco…" at bounding box center [709, 585] width 295 height 164
click at [654, 482] on div "Full ingredient list" at bounding box center [709, 487] width 305 height 32
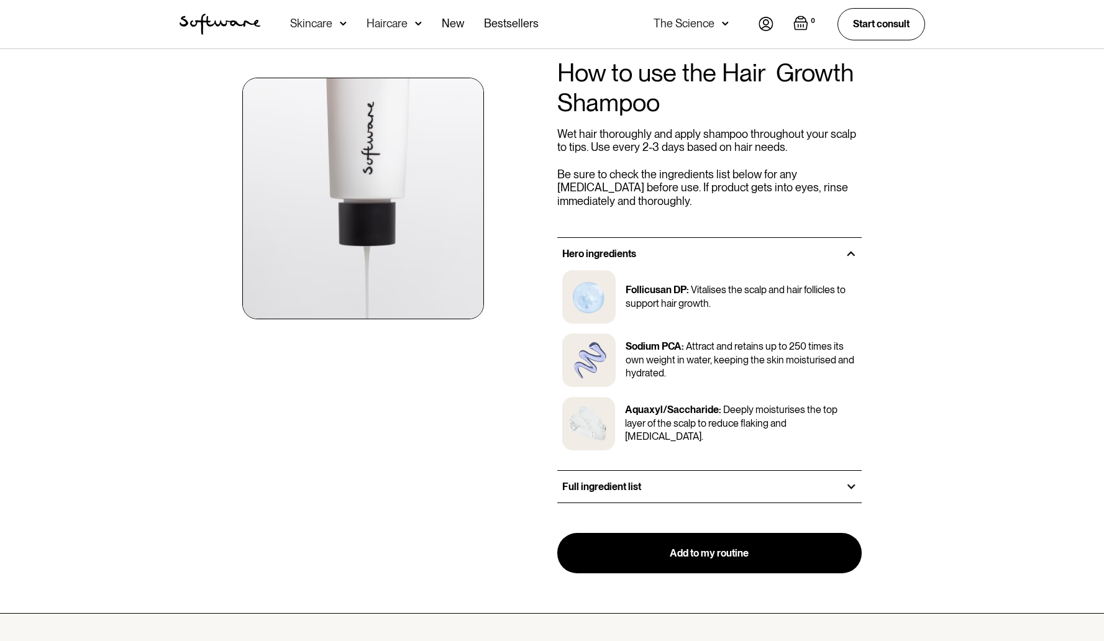
click at [670, 263] on div "Hero ingredients" at bounding box center [709, 254] width 305 height 32
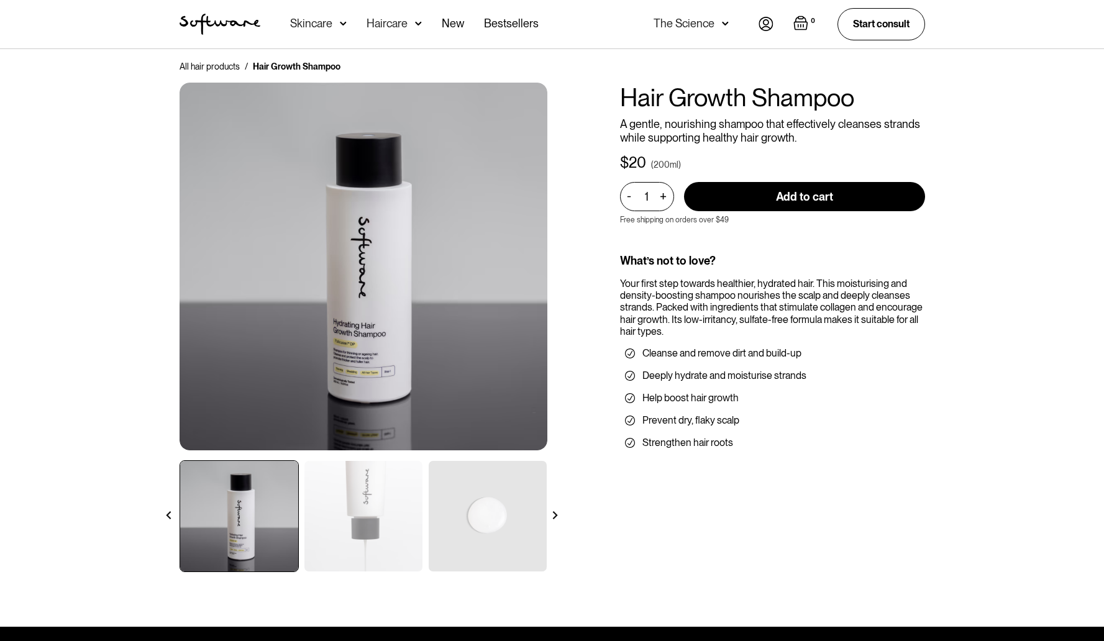
scroll to position [8, 0]
click at [559, 517] on img at bounding box center [555, 516] width 8 height 8
